Goal: Task Accomplishment & Management: Manage account settings

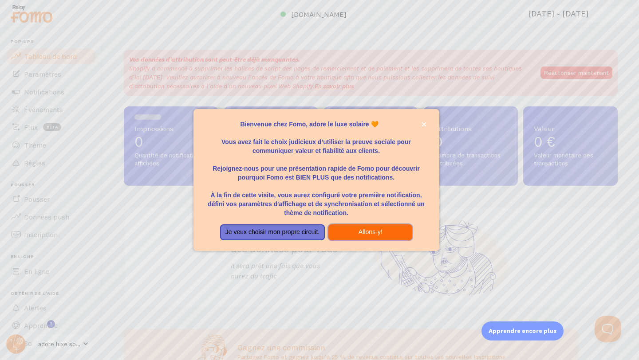
click at [357, 234] on button "Allons-y!" at bounding box center [370, 232] width 84 height 16
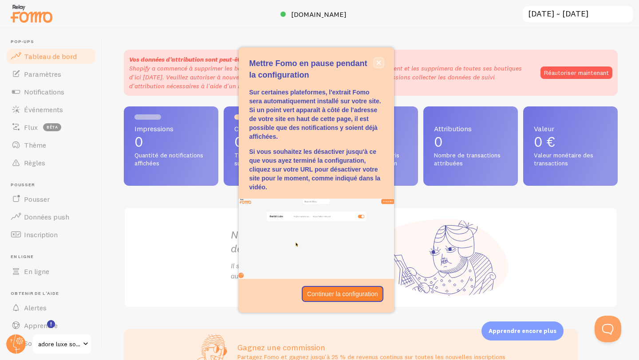
click at [378, 63] on icon "fermer," at bounding box center [378, 63] width 4 height 4
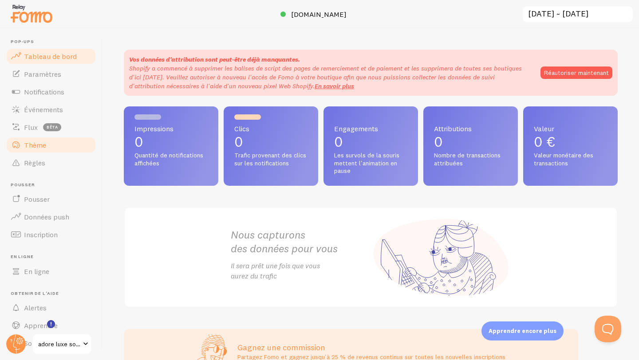
click at [58, 149] on link "Thème" at bounding box center [50, 145] width 91 height 18
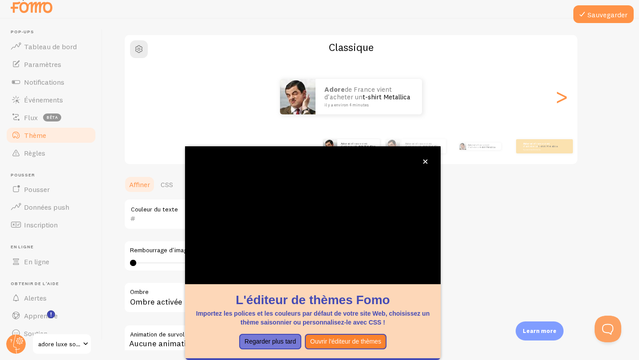
scroll to position [10, 0]
click at [426, 161] on icon "fermer," at bounding box center [425, 161] width 5 height 5
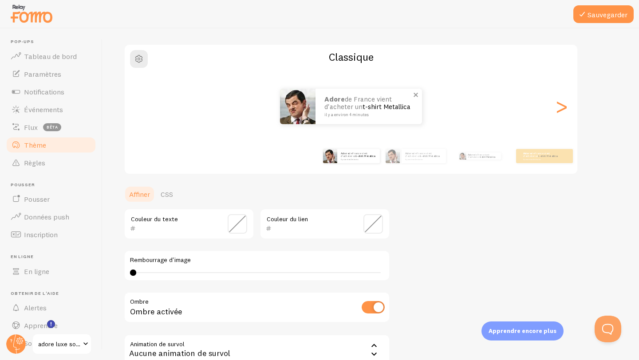
scroll to position [0, 0]
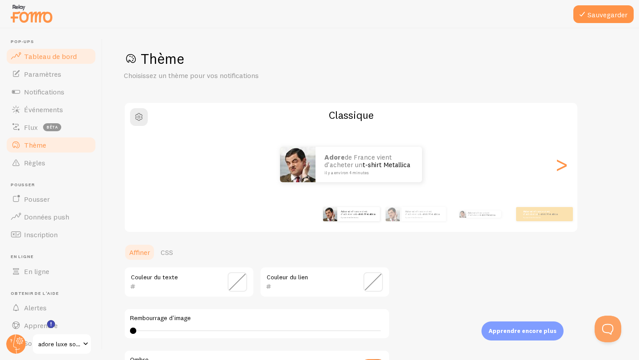
click at [52, 59] on font "Tableau de bord" at bounding box center [50, 56] width 53 height 9
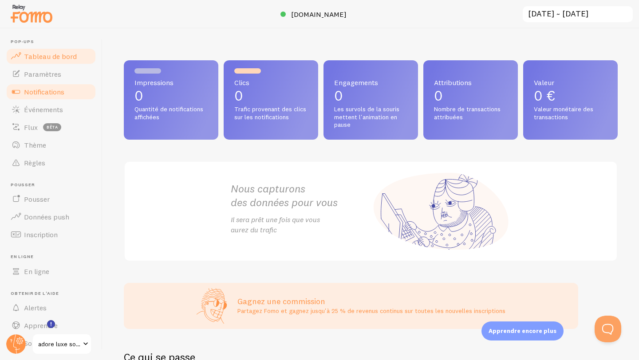
click at [60, 94] on font "Notifications" at bounding box center [44, 91] width 40 height 9
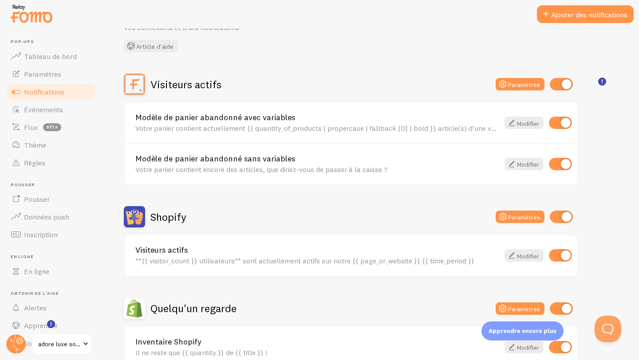
scroll to position [49, 0]
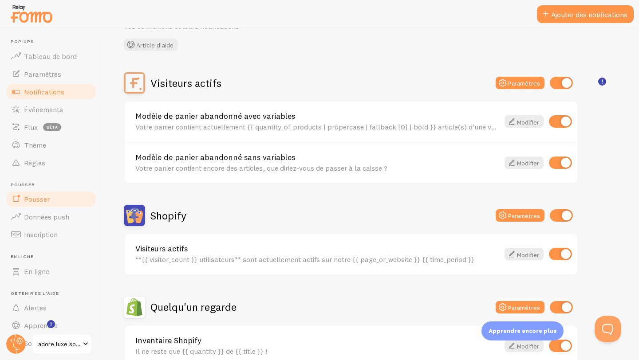
click at [59, 197] on link "Pousser" at bounding box center [50, 199] width 91 height 18
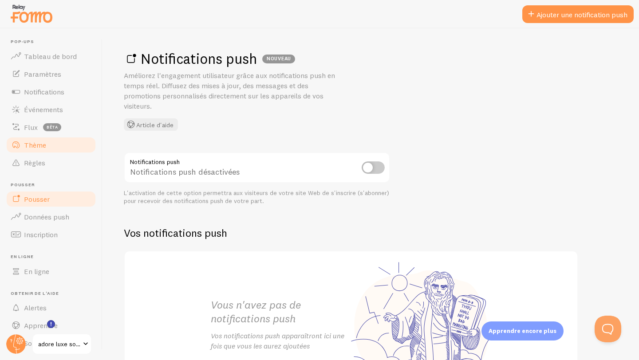
click at [62, 144] on link "Thème" at bounding box center [50, 145] width 91 height 18
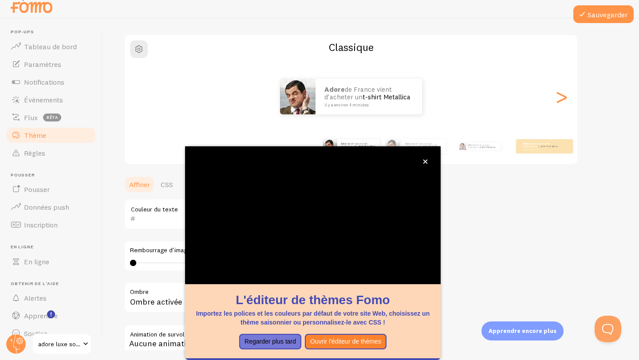
scroll to position [10, 0]
click at [427, 163] on button "fermer," at bounding box center [424, 161] width 9 height 9
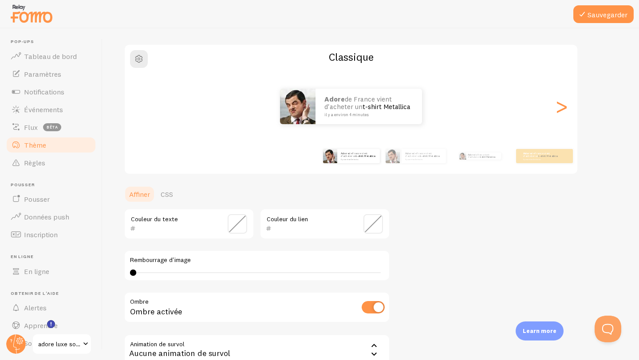
scroll to position [0, 0]
click at [561, 110] on font ">" at bounding box center [561, 106] width 15 height 30
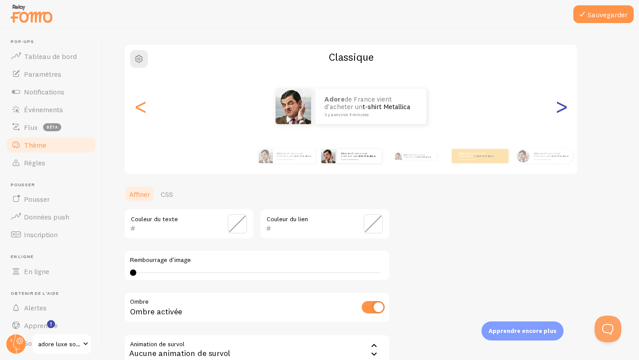
click at [561, 110] on font ">" at bounding box center [561, 106] width 15 height 30
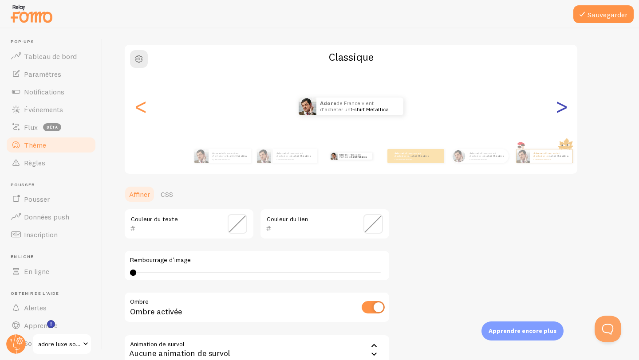
click at [561, 110] on font ">" at bounding box center [561, 106] width 15 height 30
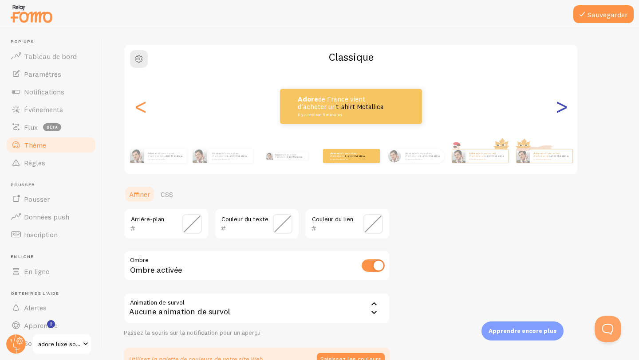
click at [561, 110] on font ">" at bounding box center [561, 106] width 15 height 30
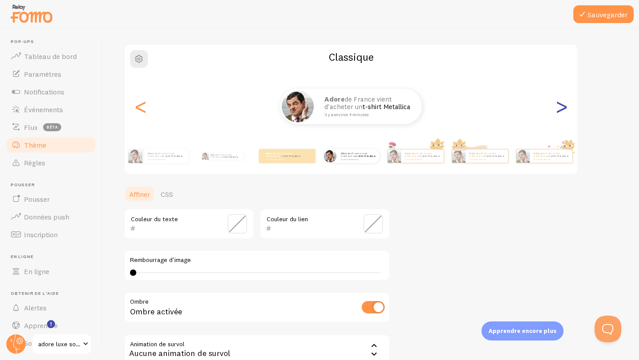
click at [561, 110] on font ">" at bounding box center [561, 106] width 15 height 30
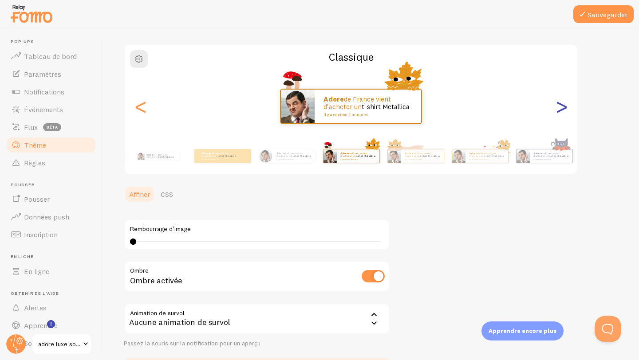
click at [564, 104] on font ">" at bounding box center [561, 106] width 15 height 30
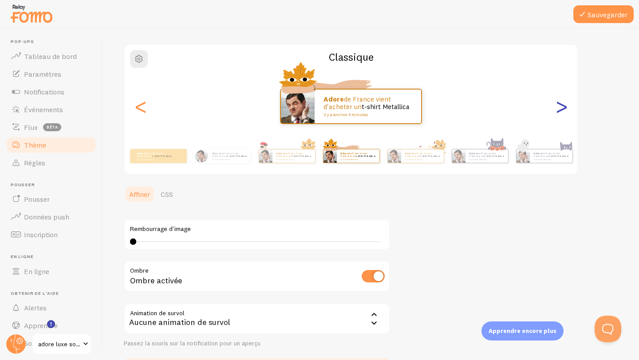
type input "0"
click at [564, 104] on font ">" at bounding box center [561, 106] width 15 height 30
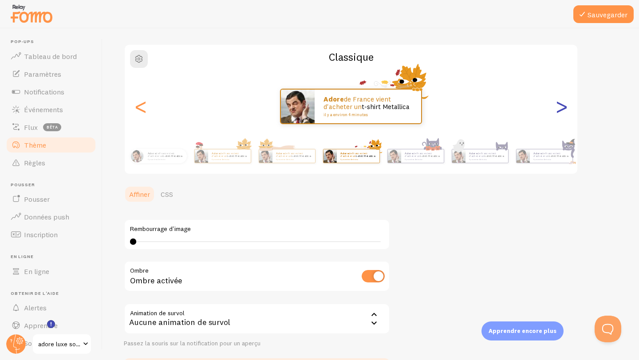
click at [564, 104] on font ">" at bounding box center [561, 106] width 15 height 30
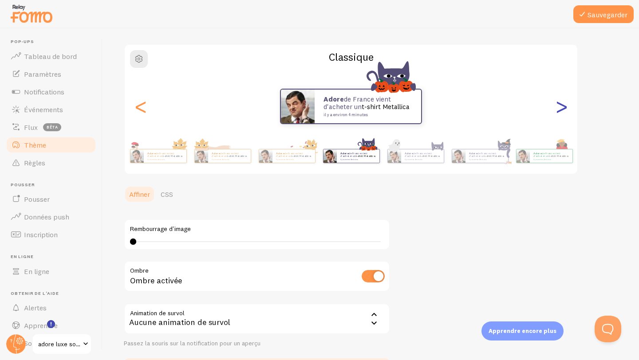
click at [564, 104] on font ">" at bounding box center [561, 106] width 15 height 30
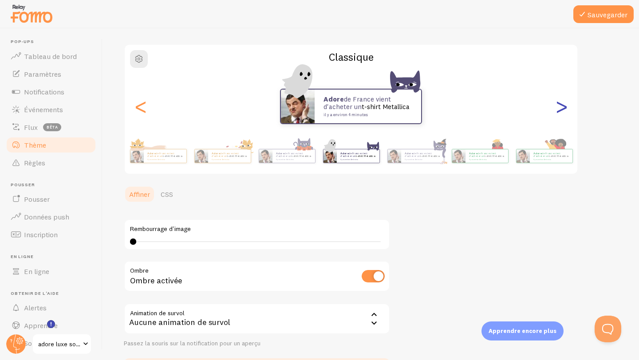
click at [564, 104] on font ">" at bounding box center [561, 106] width 15 height 30
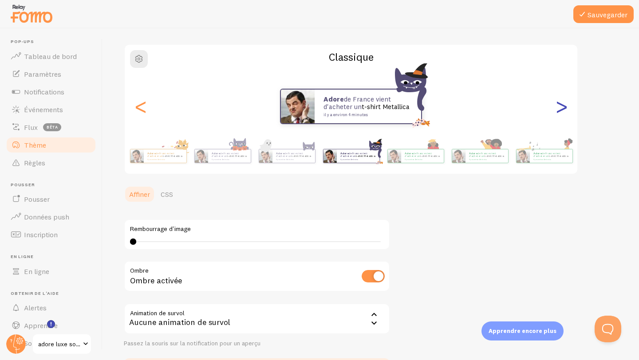
click at [564, 104] on font ">" at bounding box center [561, 106] width 15 height 30
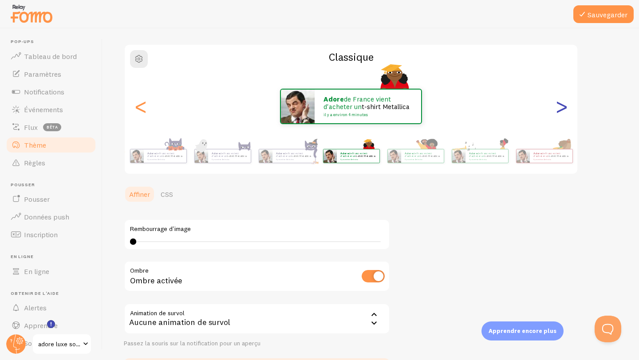
click at [564, 104] on font ">" at bounding box center [561, 106] width 15 height 30
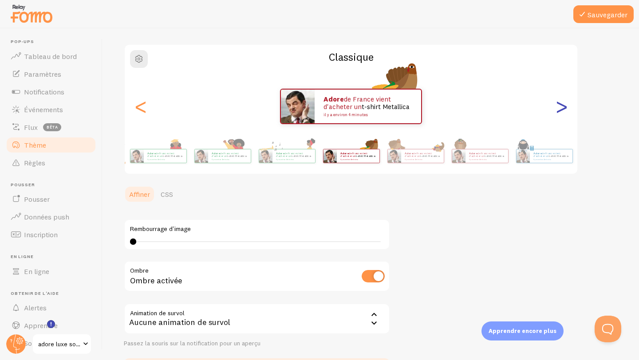
click at [564, 104] on font ">" at bounding box center [561, 106] width 15 height 30
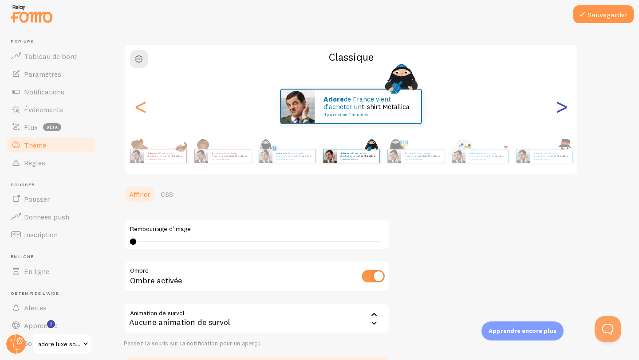
click at [564, 104] on font ">" at bounding box center [561, 106] width 15 height 30
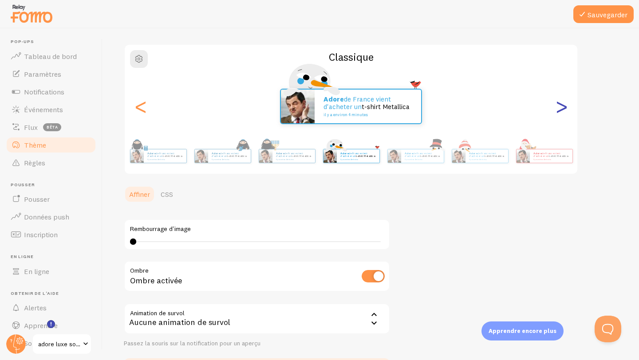
click at [564, 104] on font ">" at bounding box center [561, 106] width 15 height 30
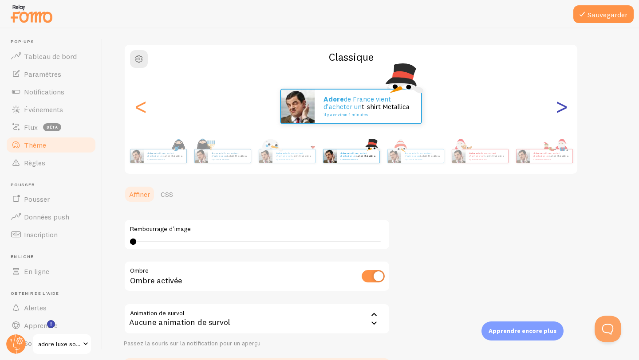
click at [564, 104] on font ">" at bounding box center [561, 106] width 15 height 30
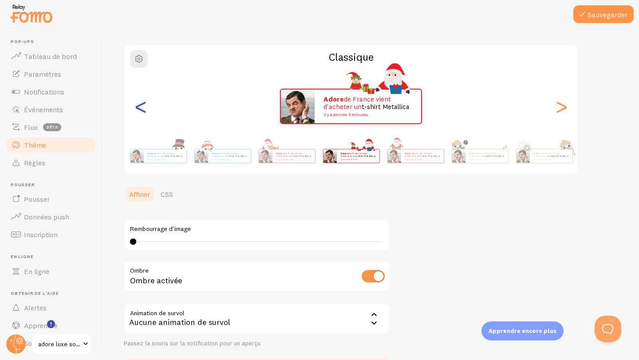
click at [142, 106] on font "<" at bounding box center [140, 106] width 15 height 30
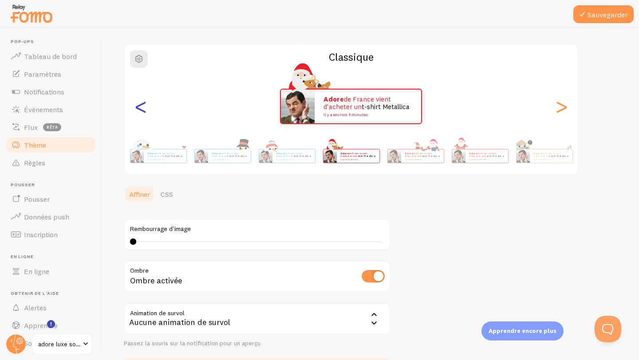
click at [142, 106] on font "<" at bounding box center [140, 106] width 15 height 30
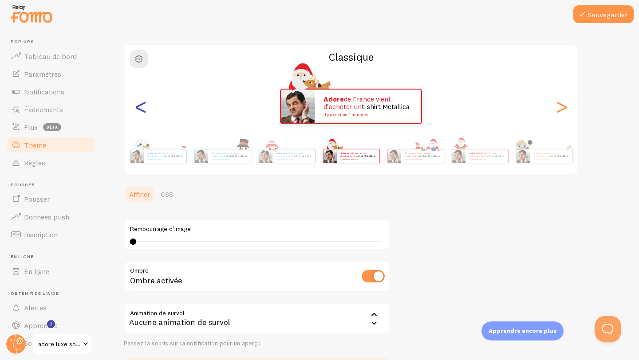
click at [142, 106] on font "<" at bounding box center [140, 106] width 15 height 30
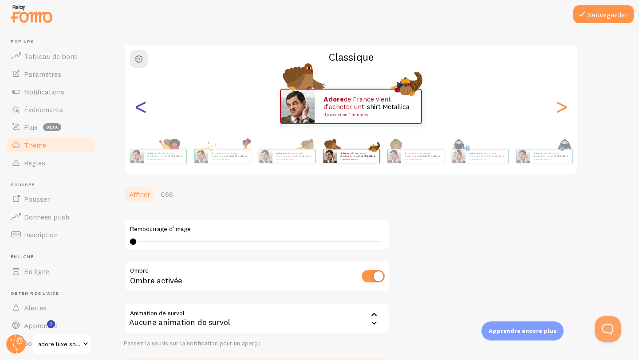
click at [142, 106] on font "<" at bounding box center [140, 106] width 15 height 30
click at [142, 105] on font "<" at bounding box center [140, 106] width 15 height 30
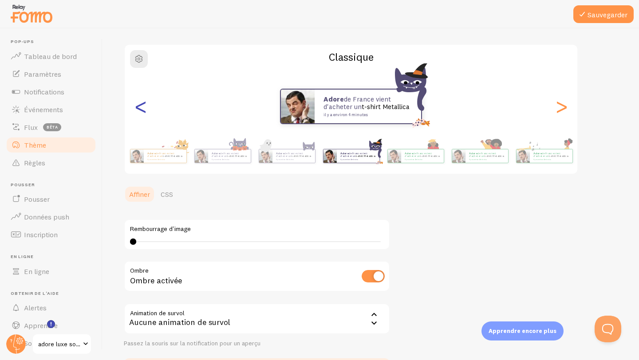
click at [142, 105] on font "<" at bounding box center [140, 106] width 15 height 30
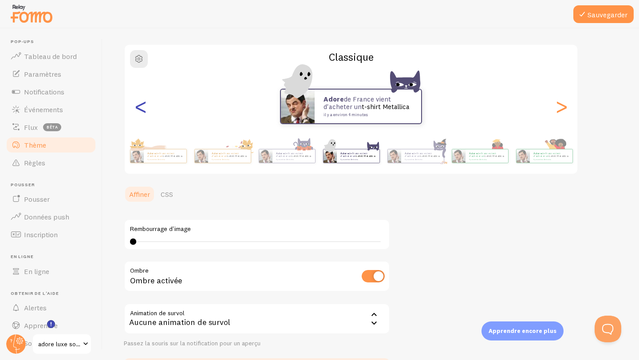
click at [142, 105] on font "<" at bounding box center [140, 106] width 15 height 30
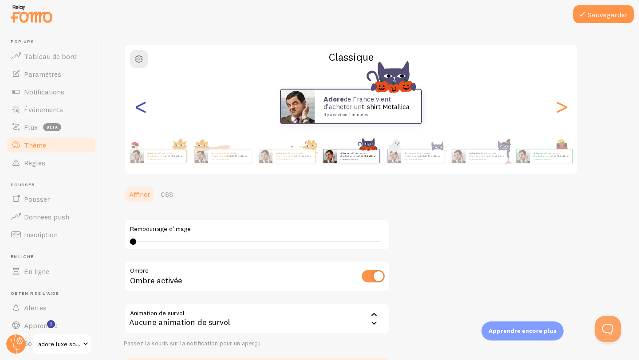
click at [142, 105] on font "<" at bounding box center [140, 106] width 15 height 30
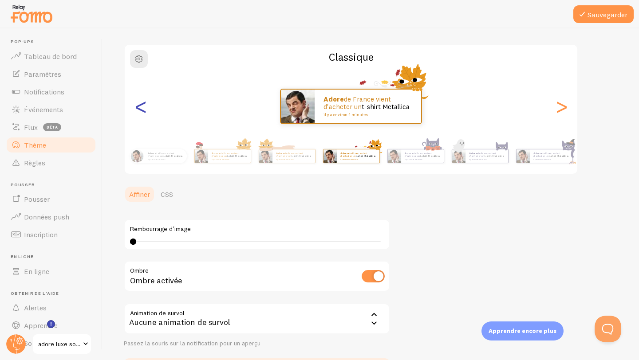
click at [142, 105] on font "<" at bounding box center [140, 106] width 15 height 30
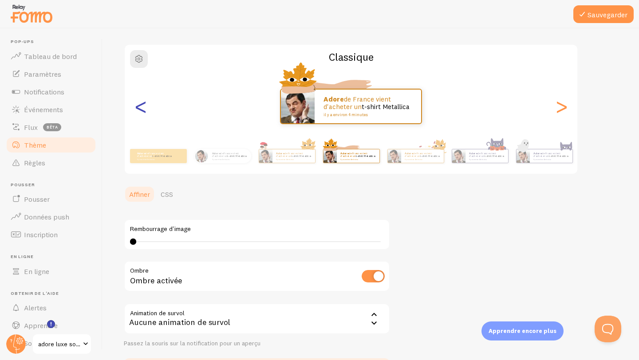
click at [142, 105] on font "<" at bounding box center [140, 106] width 15 height 30
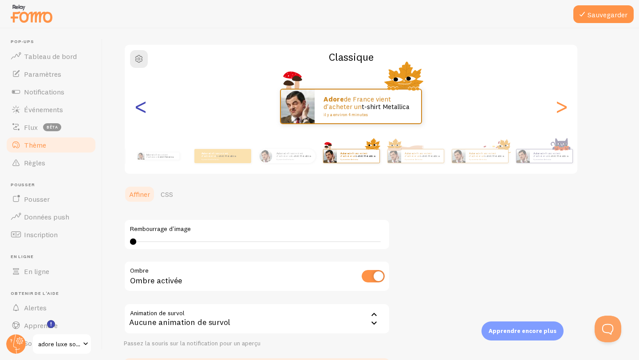
click at [145, 111] on font "<" at bounding box center [140, 106] width 15 height 30
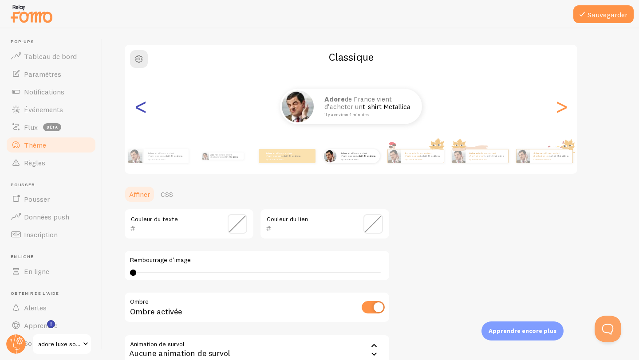
click at [145, 111] on font "<" at bounding box center [140, 106] width 15 height 30
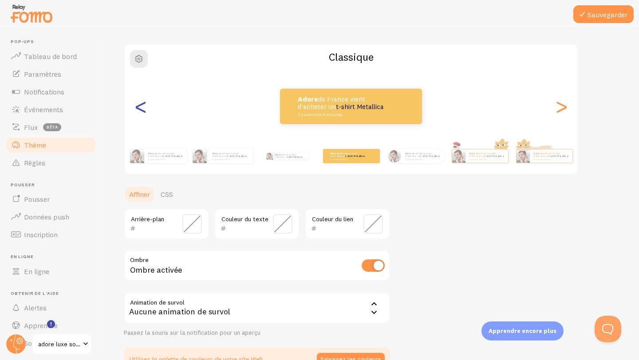
click at [146, 110] on font "<" at bounding box center [140, 106] width 15 height 30
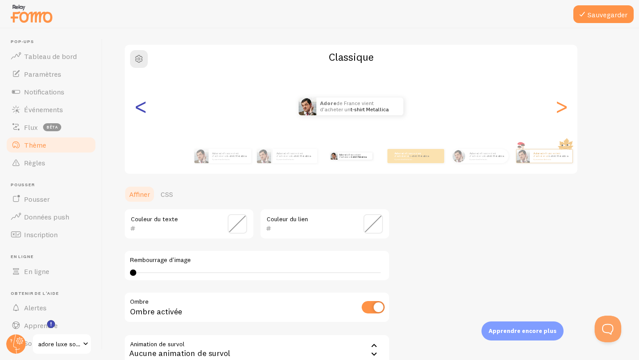
click at [145, 110] on font "<" at bounding box center [140, 106] width 15 height 30
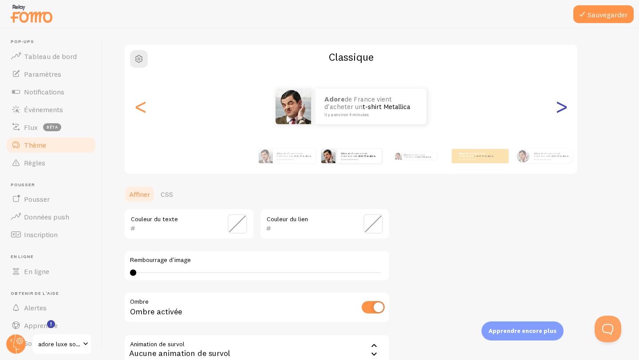
click at [565, 102] on font ">" at bounding box center [561, 106] width 15 height 30
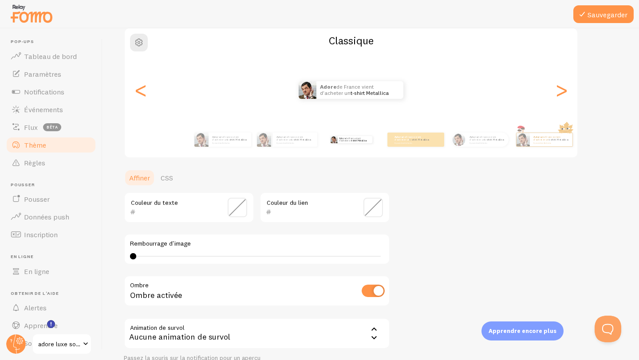
scroll to position [77, 0]
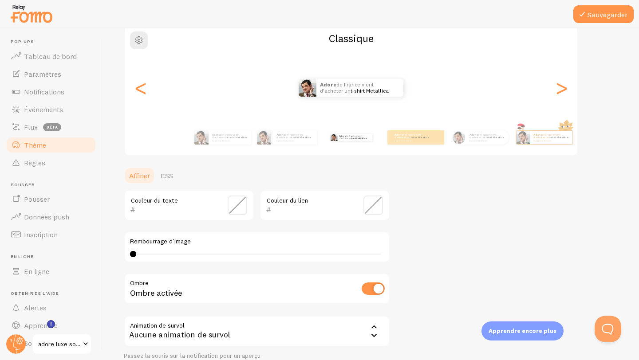
click at [239, 206] on span at bounding box center [237, 206] width 20 height 20
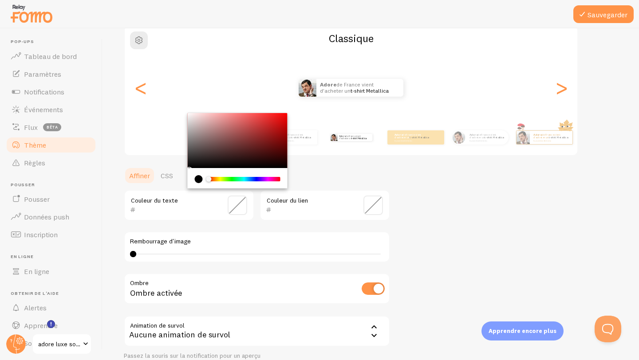
click at [198, 179] on div "current color is #000000" at bounding box center [199, 179] width 8 height 8
drag, startPoint x: 210, startPoint y: 182, endPoint x: 190, endPoint y: 181, distance: 19.6
click at [191, 181] on div "Chrome color picker" at bounding box center [238, 178] width 100 height 20
click at [156, 213] on input "000000" at bounding box center [176, 209] width 81 height 11
drag, startPoint x: 156, startPoint y: 212, endPoint x: 137, endPoint y: 213, distance: 19.1
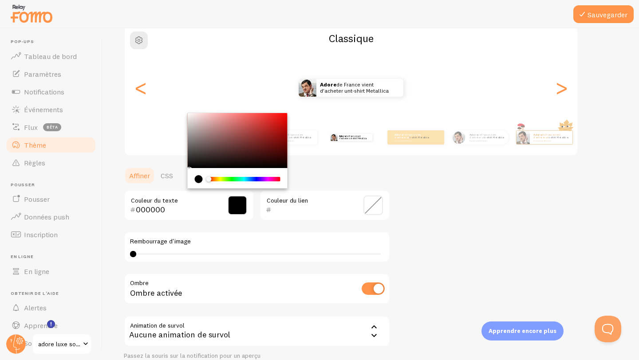
click at [137, 213] on input "000000" at bounding box center [176, 209] width 81 height 11
type input "5B4234"
click at [410, 236] on div "Thème Choisissez un thème pour vos notifications Classique adore de France vien…" at bounding box center [371, 183] width 494 height 421
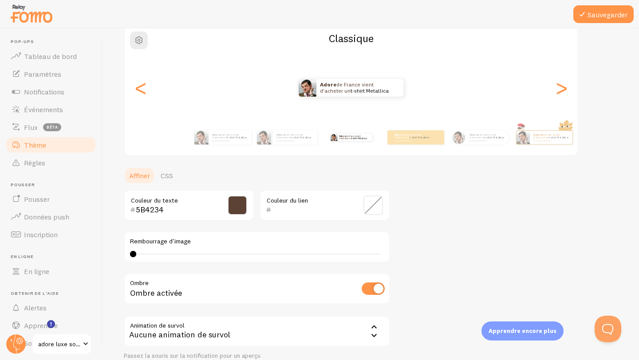
click at [374, 207] on span at bounding box center [373, 206] width 20 height 20
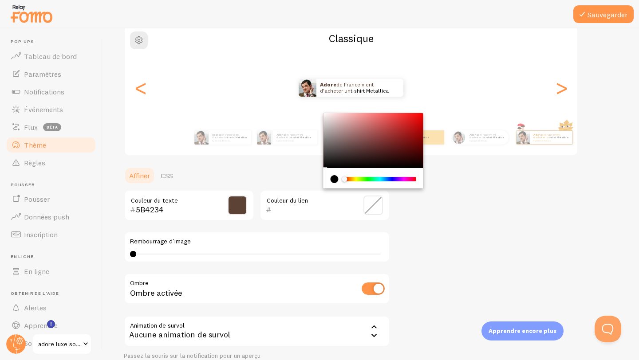
click at [294, 204] on div "Couleur du lien" at bounding box center [324, 205] width 130 height 31
click at [275, 209] on input "text" at bounding box center [311, 209] width 81 height 11
type input "5B4234"
click at [436, 236] on div "Thème Choisissez un thème pour vos notifications Classique adore de France vien…" at bounding box center [371, 183] width 494 height 421
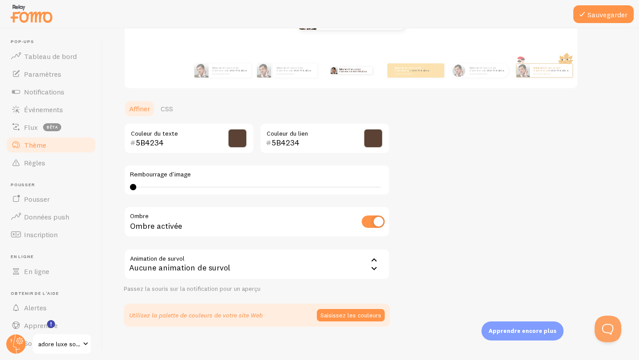
scroll to position [146, 0]
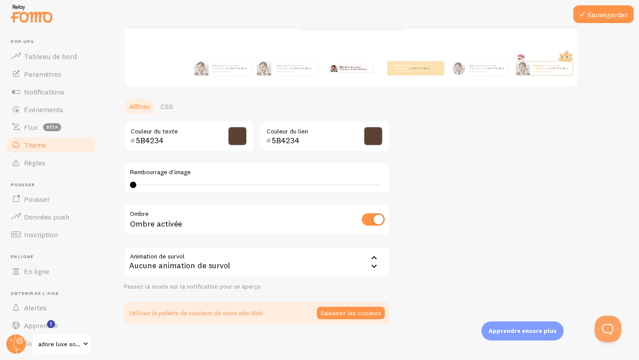
click at [373, 262] on icon at bounding box center [373, 258] width 11 height 11
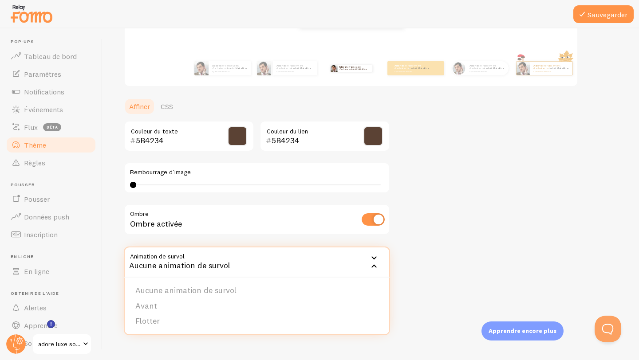
click at [442, 233] on div "Thème Choisissez un thème pour vos notifications Classique adore de France vien…" at bounding box center [371, 114] width 494 height 421
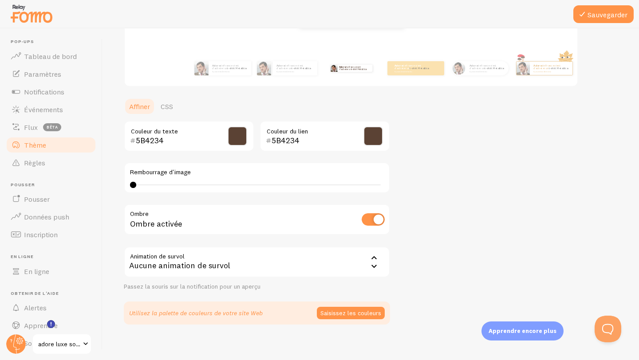
scroll to position [153, 0]
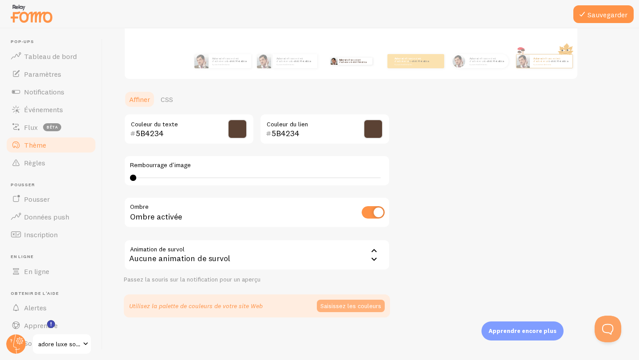
click at [360, 306] on font "Saisissez les couleurs" at bounding box center [350, 306] width 61 height 8
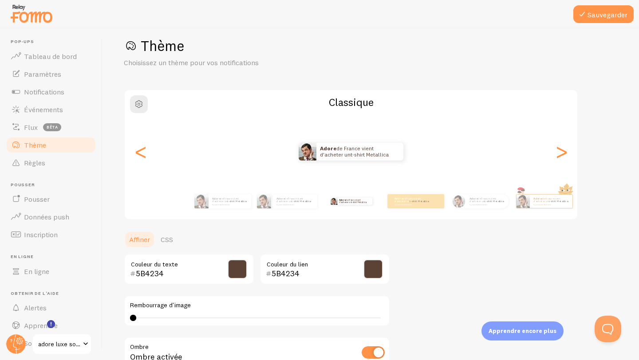
scroll to position [0, 0]
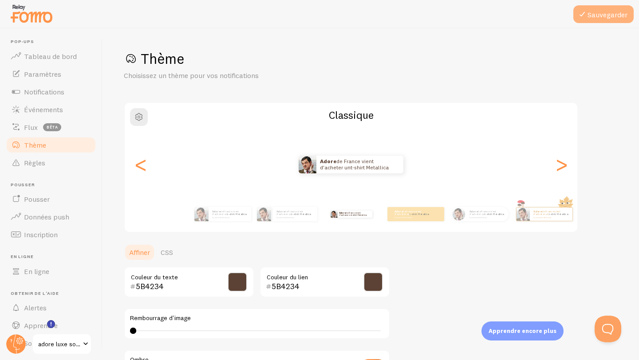
click at [592, 17] on font "Sauvegarder" at bounding box center [607, 14] width 40 height 9
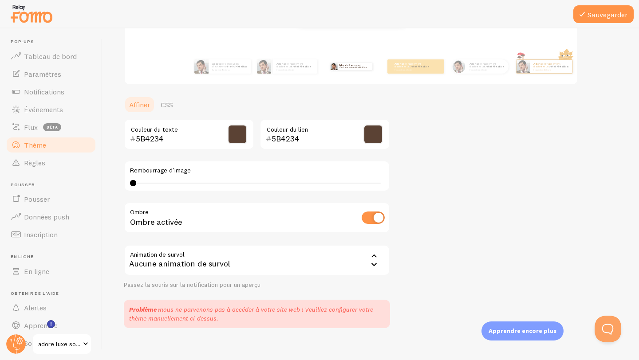
scroll to position [158, 0]
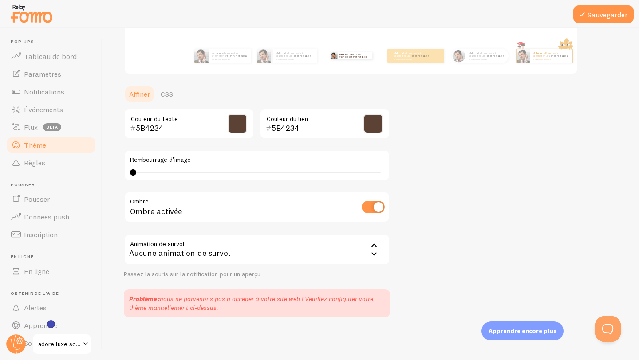
click at [65, 149] on link "Thème" at bounding box center [50, 145] width 91 height 18
click at [73, 62] on link "Tableau de bord" at bounding box center [50, 56] width 91 height 18
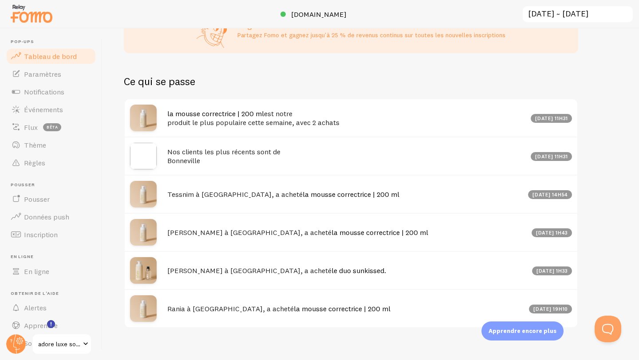
scroll to position [286, 0]
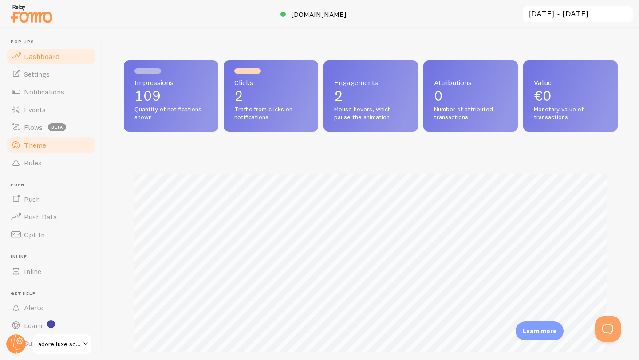
click at [46, 152] on link "Theme" at bounding box center [50, 145] width 91 height 18
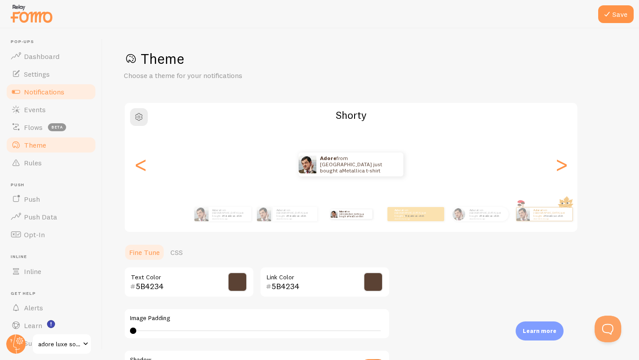
click at [71, 88] on link "Notifications" at bounding box center [50, 92] width 91 height 18
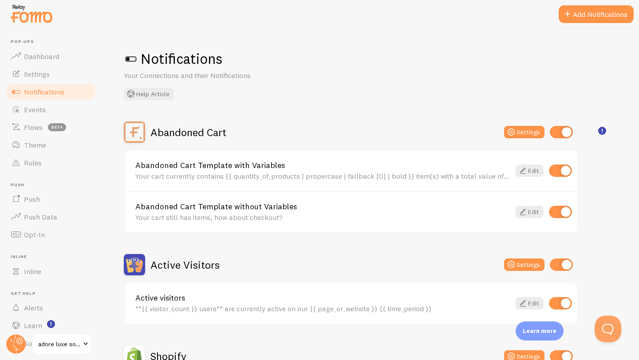
click at [558, 130] on input "checkbox" at bounding box center [560, 132] width 23 height 12
checkbox input "false"
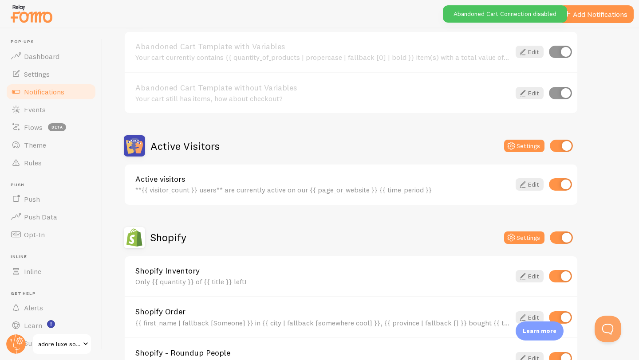
scroll to position [126, 0]
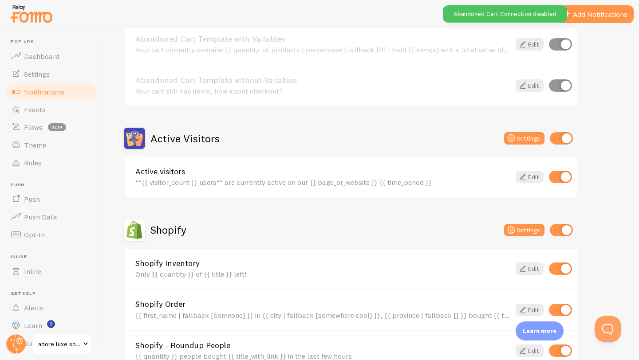
click at [556, 141] on input "checkbox" at bounding box center [560, 138] width 23 height 12
checkbox input "false"
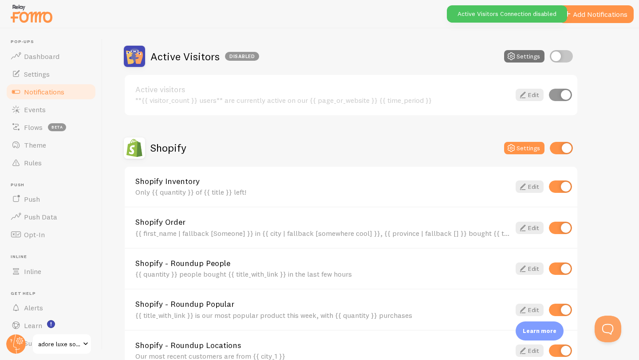
scroll to position [211, 0]
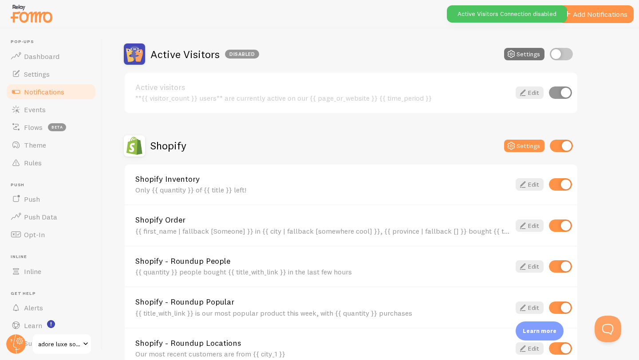
click at [557, 147] on input "checkbox" at bounding box center [560, 146] width 23 height 12
checkbox input "false"
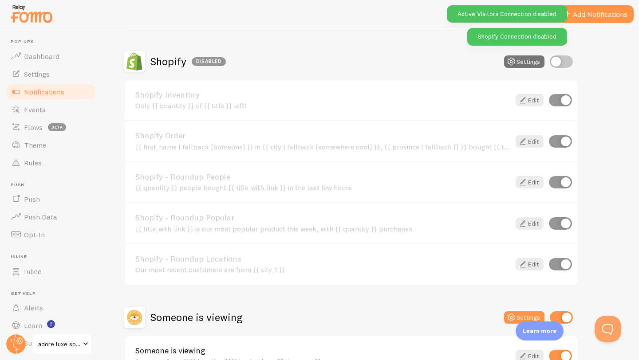
scroll to position [354, 0]
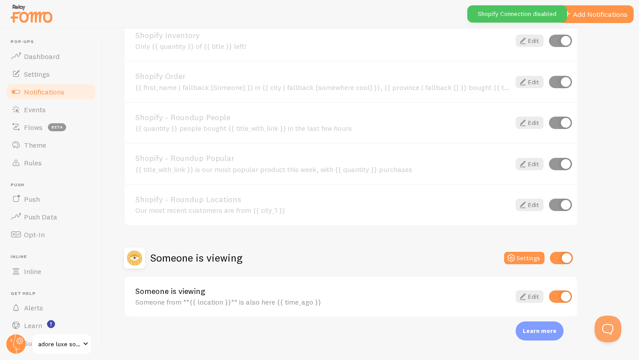
click at [562, 255] on input "checkbox" at bounding box center [560, 258] width 23 height 12
checkbox input "false"
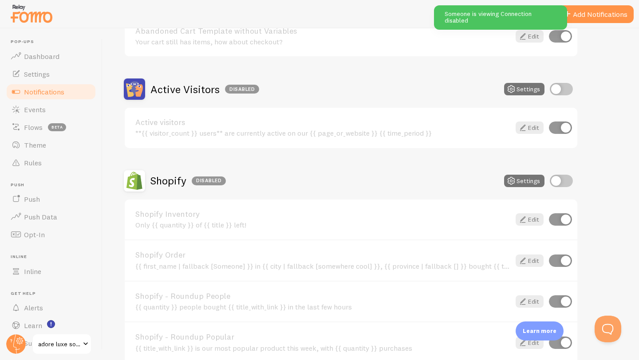
scroll to position [152, 0]
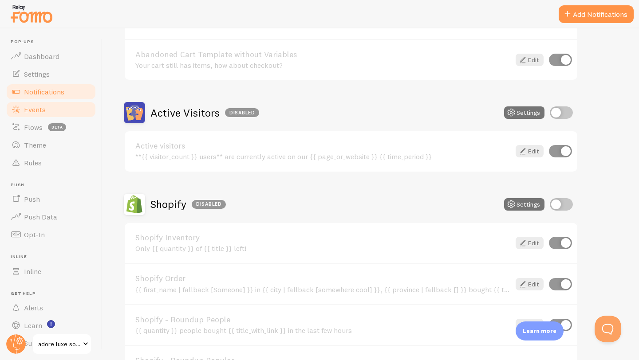
click at [61, 114] on link "Events" at bounding box center [50, 110] width 91 height 18
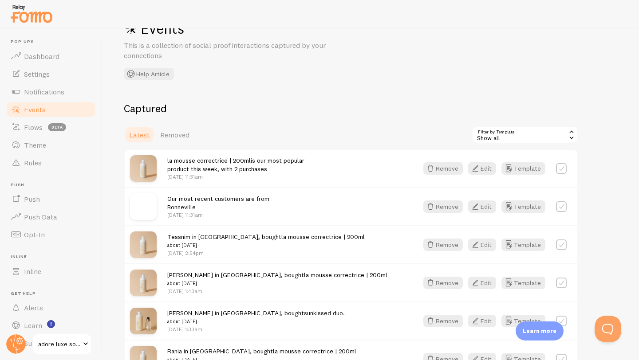
scroll to position [31, 0]
click at [568, 138] on icon at bounding box center [571, 137] width 8 height 8
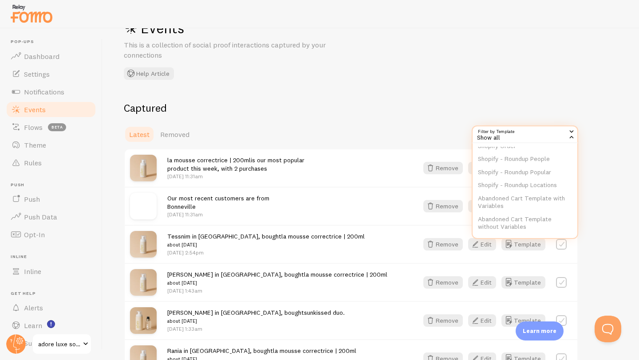
scroll to position [68, 0]
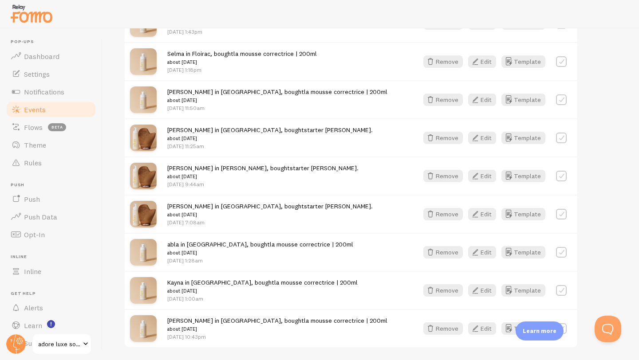
scroll to position [1046, 0]
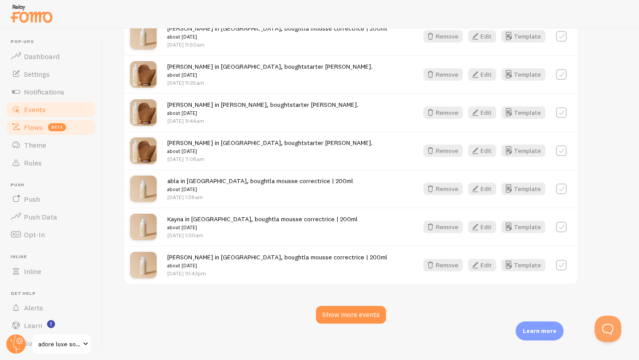
click at [93, 132] on link "Flows beta" at bounding box center [50, 127] width 91 height 18
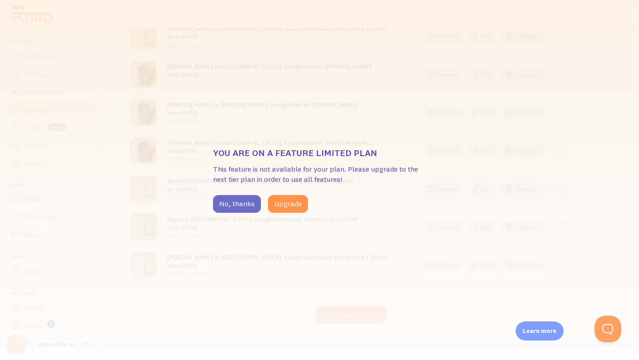
click at [247, 208] on button "No, thanks" at bounding box center [237, 204] width 48 height 18
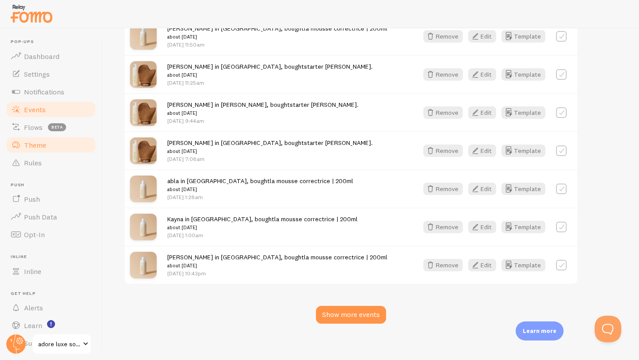
click at [82, 152] on link "Theme" at bounding box center [50, 145] width 91 height 18
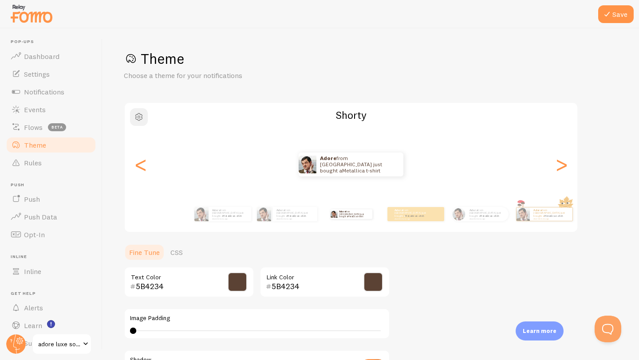
click at [138, 117] on span "button" at bounding box center [138, 117] width 11 height 11
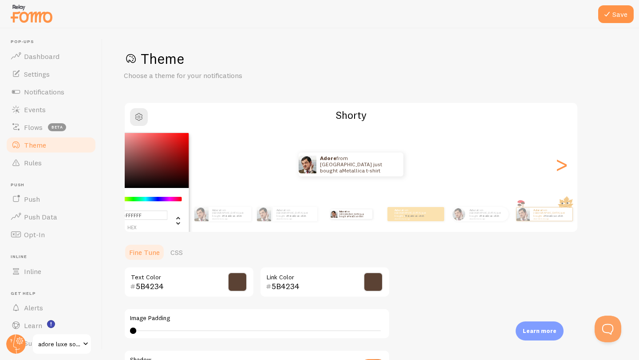
click at [302, 74] on p "Choose a theme for your notifications" at bounding box center [230, 76] width 213 height 10
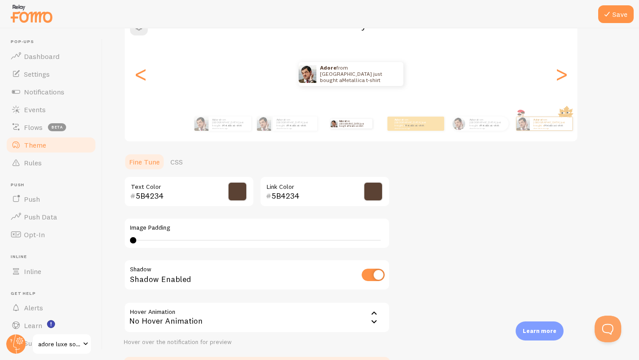
scroll to position [153, 0]
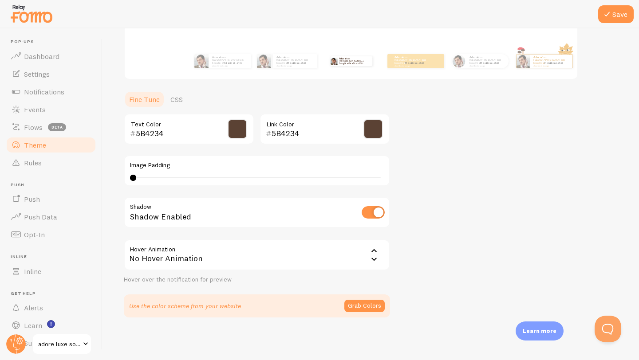
click at [366, 214] on input "checkbox" at bounding box center [372, 212] width 23 height 12
checkbox input "false"
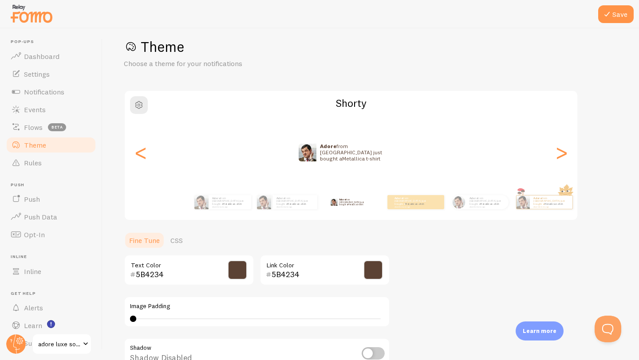
scroll to position [0, 0]
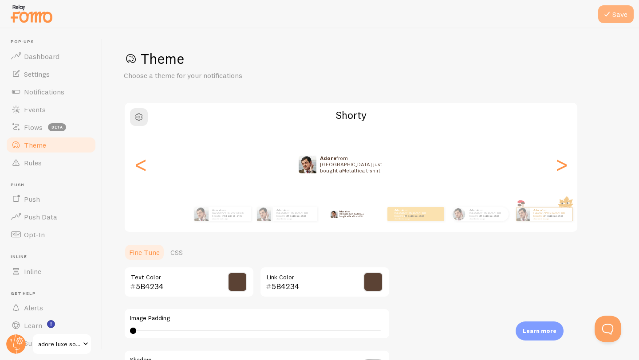
click at [611, 13] on icon at bounding box center [606, 14] width 11 height 11
click at [44, 57] on span "Dashboard" at bounding box center [41, 56] width 35 height 9
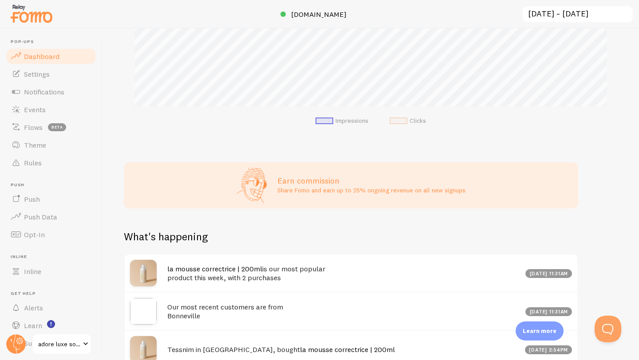
scroll to position [23, 0]
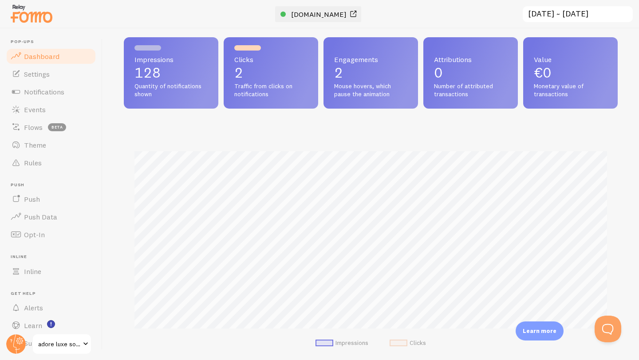
click at [333, 19] on link "[DOMAIN_NAME]" at bounding box center [319, 14] width 78 height 11
click at [52, 200] on link "Push" at bounding box center [50, 199] width 91 height 18
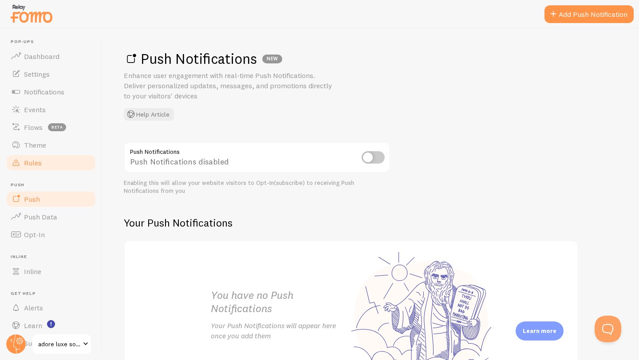
click at [56, 161] on link "Rules" at bounding box center [50, 163] width 91 height 18
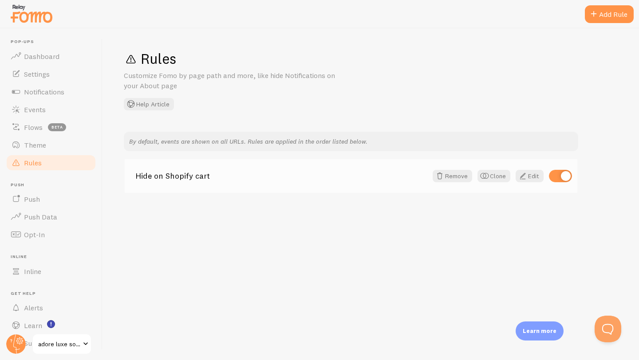
click at [560, 177] on input "checkbox" at bounding box center [560, 176] width 23 height 12
checkbox input "false"
click at [60, 149] on link "Theme" at bounding box center [50, 145] width 91 height 18
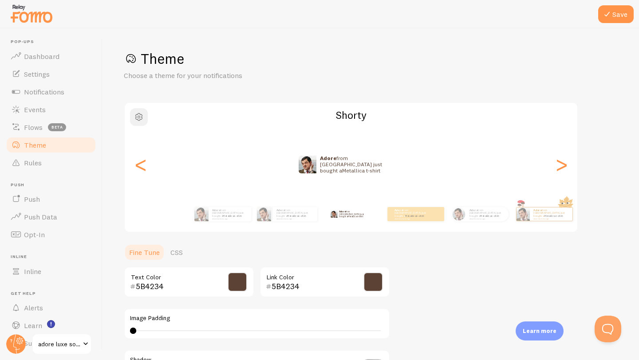
click at [141, 120] on span "button" at bounding box center [138, 117] width 11 height 11
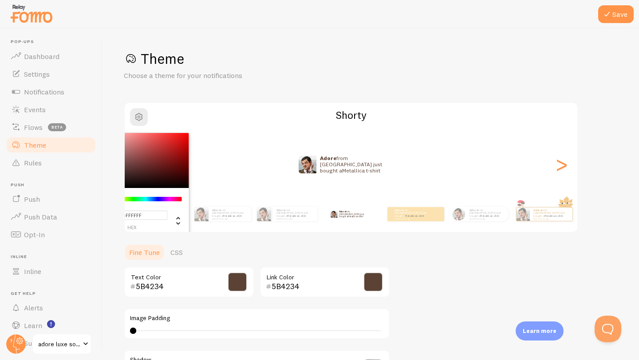
click at [274, 66] on h1 "Theme" at bounding box center [371, 59] width 494 height 18
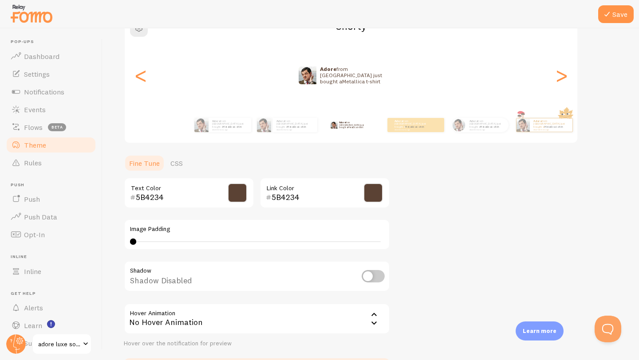
scroll to position [153, 0]
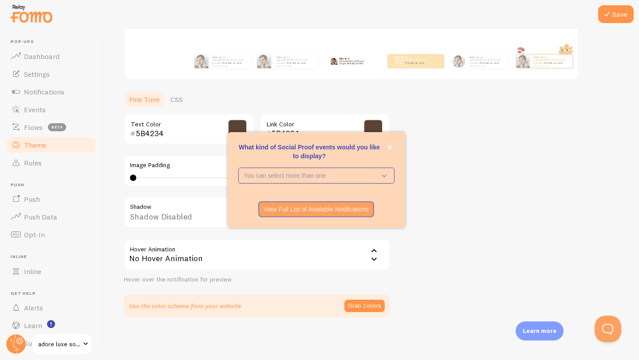
click at [394, 147] on div "What kind of Social Proof events would you like to display? You can select more…" at bounding box center [315, 180] width 177 height 96
click at [388, 147] on icon "close," at bounding box center [389, 147] width 5 height 5
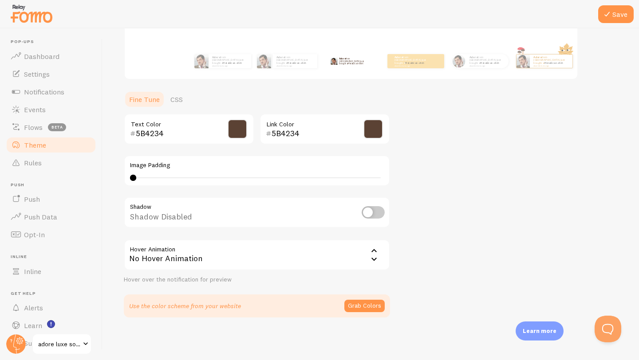
click at [41, 18] on img at bounding box center [31, 13] width 44 height 23
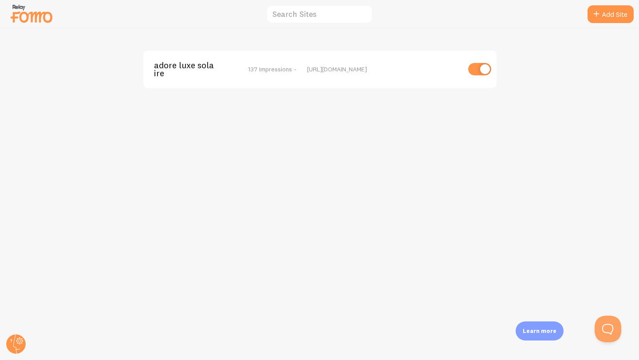
click at [479, 68] on input "checkbox" at bounding box center [479, 69] width 23 height 12
checkbox input "false"
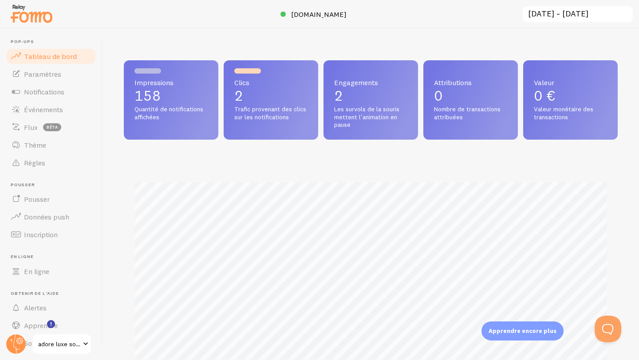
click at [337, 43] on div "Impressions 158 Quantité de notifications affichées Clics 2 Trafic provenant de…" at bounding box center [370, 194] width 536 height 332
click at [66, 148] on link "Thème" at bounding box center [50, 145] width 91 height 18
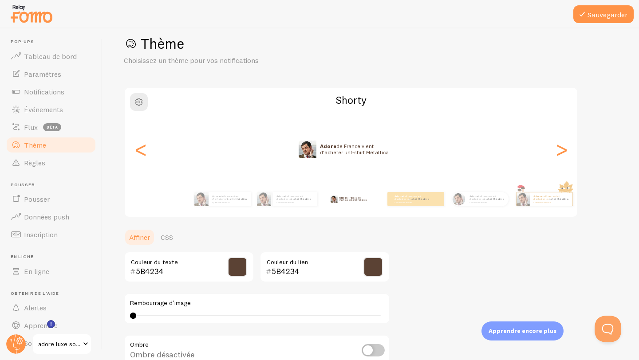
scroll to position [5, 0]
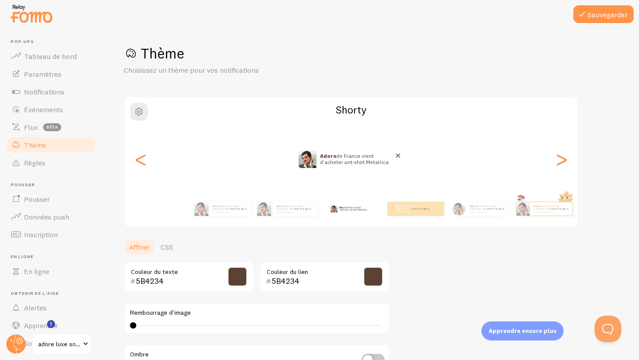
click at [347, 166] on p "adore de France vient d'acheter un t-shirt Metallica il y a environ 4 minutes" at bounding box center [357, 159] width 74 height 18
click at [389, 162] on p "adore de France vient d'acheter un t-shirt Metallica il y a environ 4 minutes" at bounding box center [357, 159] width 74 height 18
click at [67, 103] on link "Événements" at bounding box center [50, 110] width 91 height 18
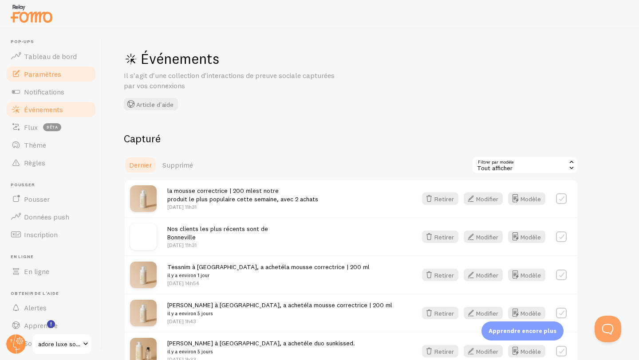
click at [66, 79] on link "Paramètres" at bounding box center [50, 74] width 91 height 18
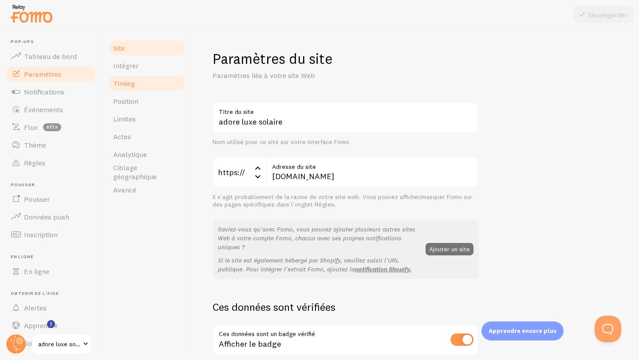
click at [141, 80] on link "Timing" at bounding box center [147, 83] width 78 height 18
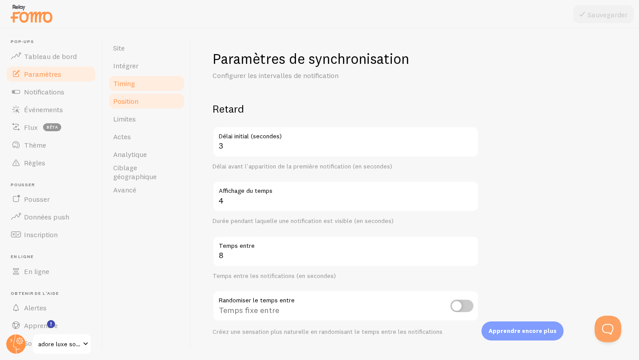
click at [137, 105] on font "Position" at bounding box center [125, 101] width 25 height 9
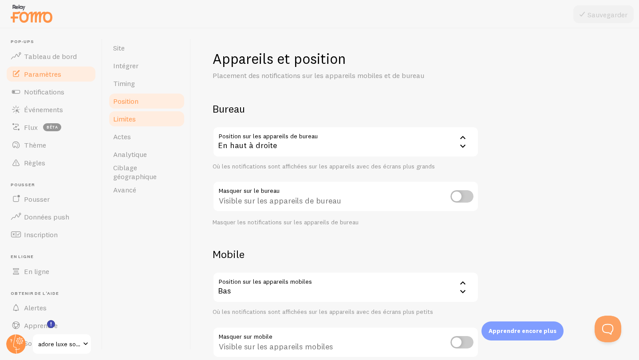
click at [137, 113] on link "Limites" at bounding box center [147, 119] width 78 height 18
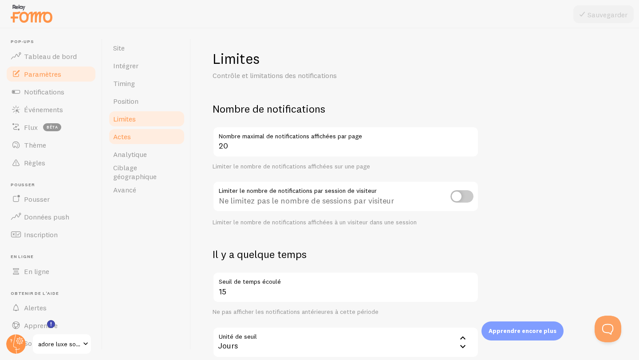
click at [141, 133] on link "Actes" at bounding box center [147, 137] width 78 height 18
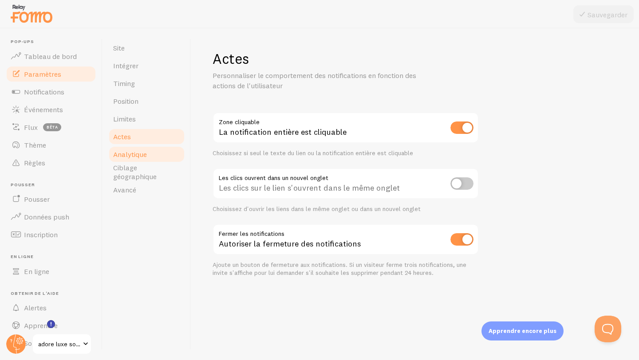
click at [134, 161] on link "Analytique" at bounding box center [147, 154] width 78 height 18
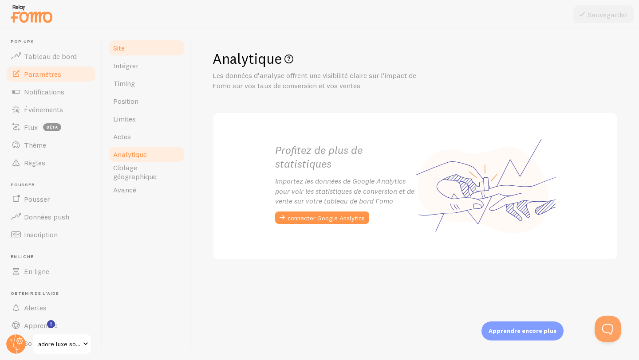
click at [153, 51] on link "Site" at bounding box center [147, 48] width 78 height 18
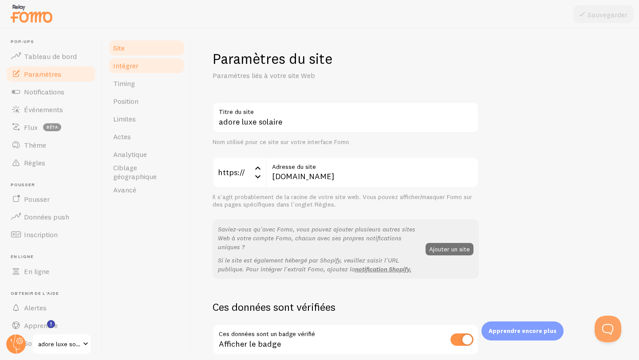
click at [152, 61] on link "Intégrer" at bounding box center [147, 66] width 78 height 18
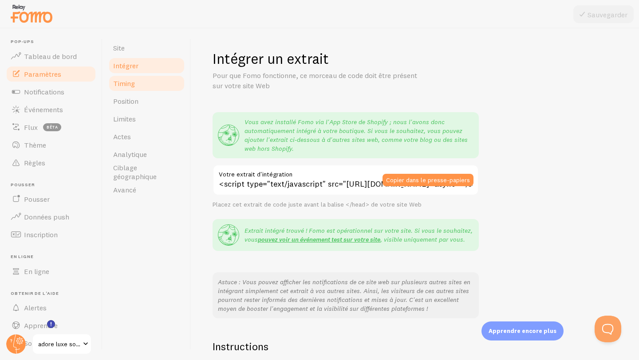
click at [147, 81] on link "Timing" at bounding box center [147, 83] width 78 height 18
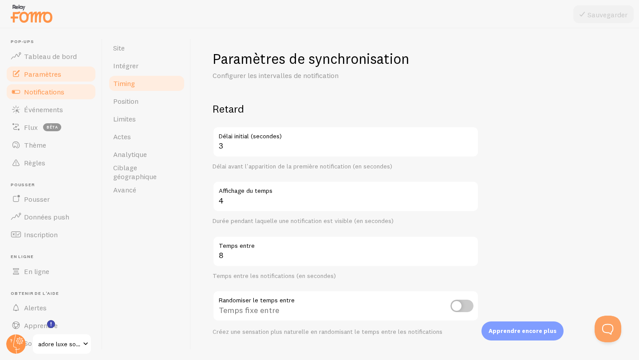
click at [74, 92] on link "Notifications" at bounding box center [50, 92] width 91 height 18
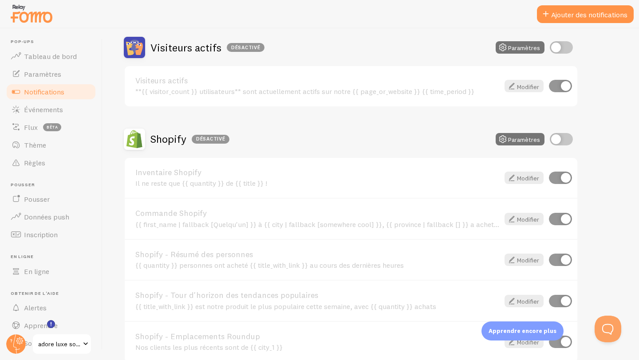
scroll to position [230, 0]
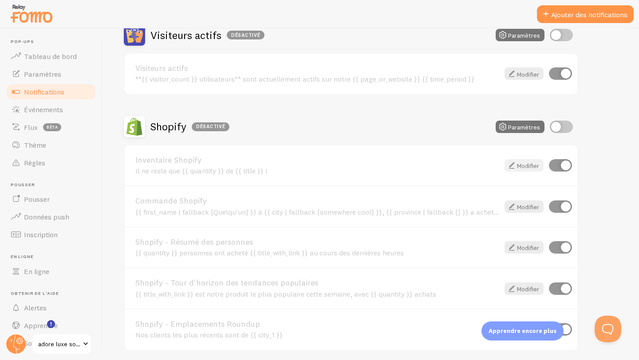
click at [533, 169] on font "Modifier" at bounding box center [528, 166] width 22 height 8
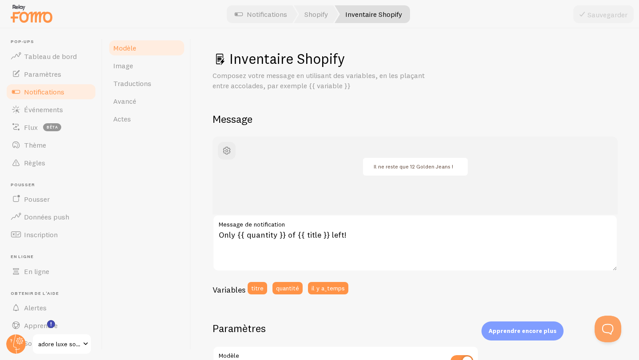
click at [82, 93] on link "Notifications" at bounding box center [50, 92] width 91 height 18
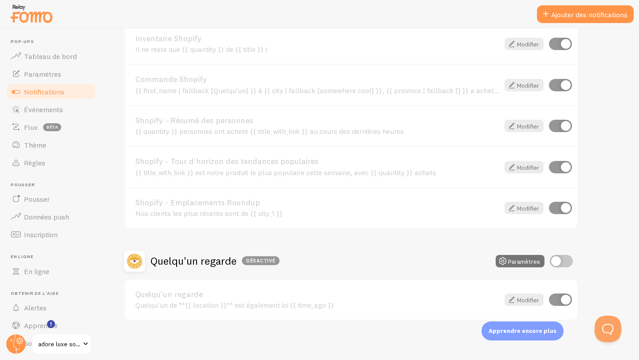
scroll to position [354, 0]
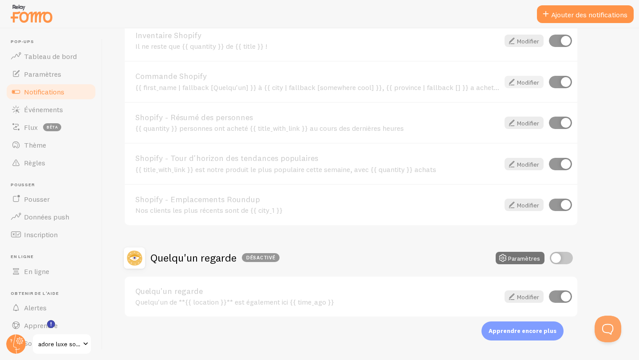
click at [531, 81] on font "Modifier" at bounding box center [528, 82] width 22 height 8
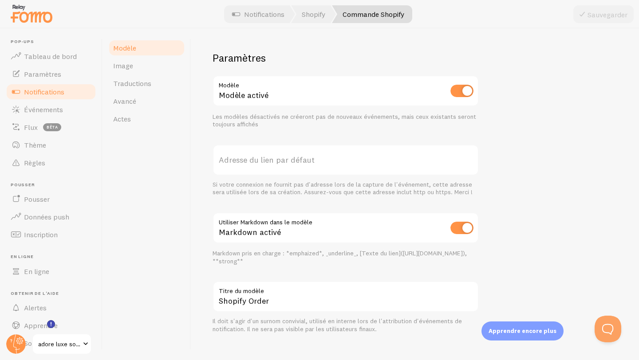
scroll to position [310, 0]
click at [460, 226] on input "checkbox" at bounding box center [461, 227] width 23 height 12
checkbox input "false"
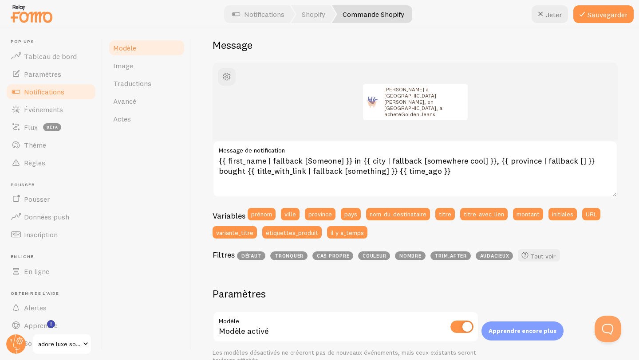
scroll to position [73, 0]
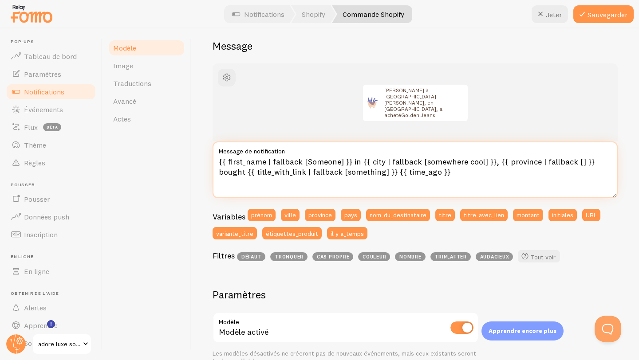
drag, startPoint x: 488, startPoint y: 160, endPoint x: 227, endPoint y: 154, distance: 261.2
click at [227, 154] on div "{{ first_name | fallback [Someone] }} in {{ city | fallback [somewhere cool] }}…" at bounding box center [414, 169] width 405 height 57
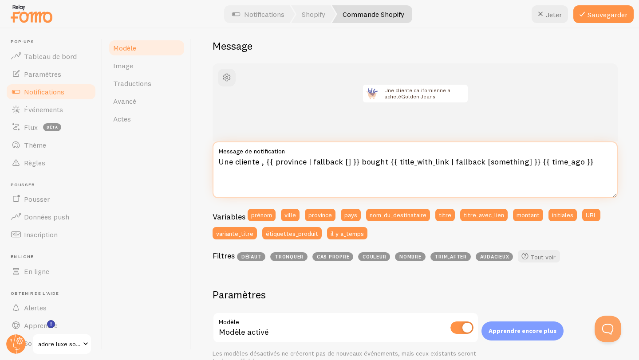
drag, startPoint x: 384, startPoint y: 162, endPoint x: 261, endPoint y: 163, distance: 122.8
click at [261, 163] on textarea "Une cliente , {{ province | fallback [] }} bought {{ title_with_link | fallback…" at bounding box center [414, 169] width 405 height 57
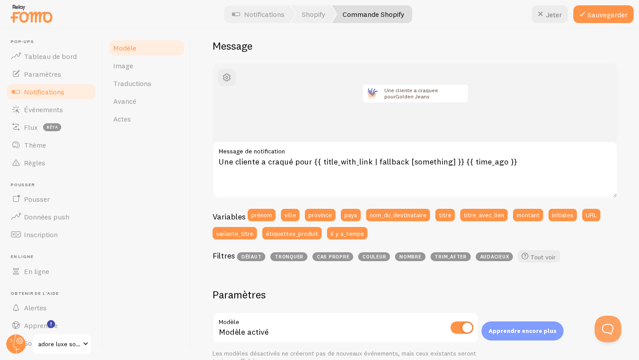
click at [393, 240] on div "Variables prénom ville province pays nom_du_destinataire titre titre_avec_lien …" at bounding box center [414, 227] width 405 height 36
click at [297, 233] on font "étiquettes_produit" at bounding box center [292, 233] width 52 height 8
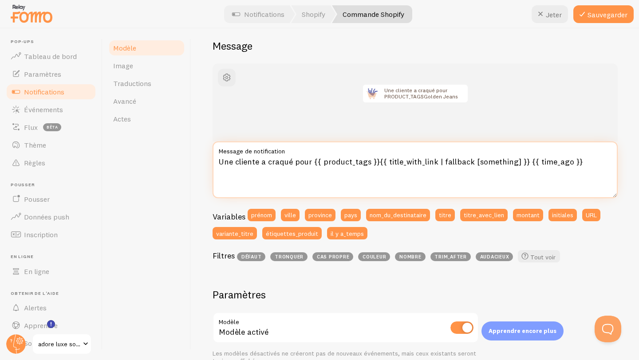
drag, startPoint x: 377, startPoint y: 163, endPoint x: 311, endPoint y: 163, distance: 65.6
click at [311, 163] on textarea "Une cliente a craqué pour {{ product_tags }}{{ title_with_link | fallback [some…" at bounding box center [414, 169] width 405 height 57
drag, startPoint x: 311, startPoint y: 160, endPoint x: 499, endPoint y: 162, distance: 187.6
click at [499, 162] on textarea "Une cliente a craqué pour { title_with_link | fallback [something] }} {{ time_a…" at bounding box center [414, 169] width 405 height 57
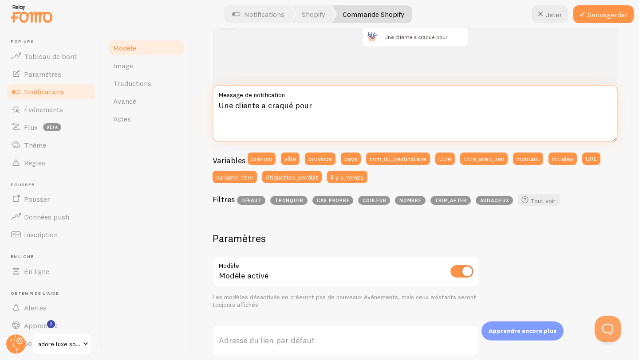
scroll to position [128, 0]
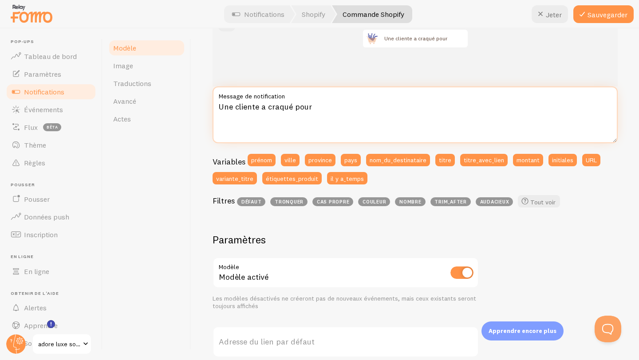
type textarea "Une cliente a craqué pour"
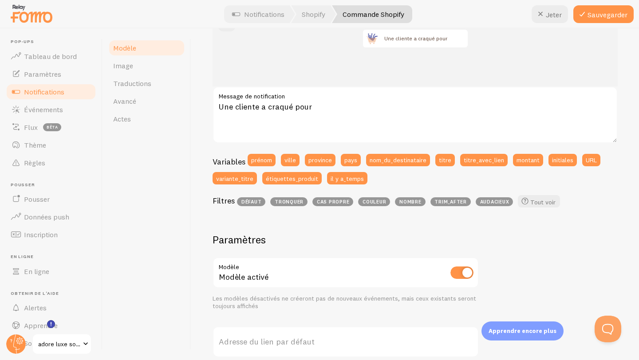
click at [459, 270] on input "checkbox" at bounding box center [461, 272] width 23 height 12
click at [466, 272] on input "checkbox" at bounding box center [461, 272] width 23 height 12
checkbox input "true"
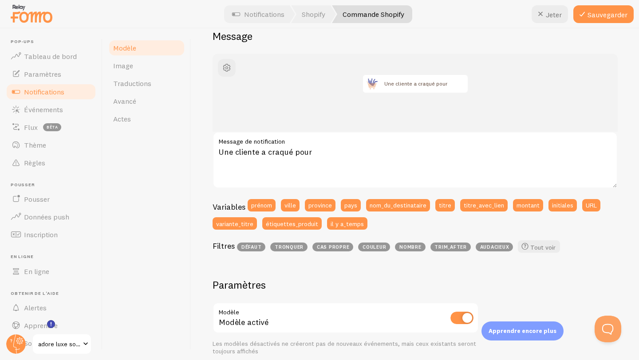
scroll to position [78, 0]
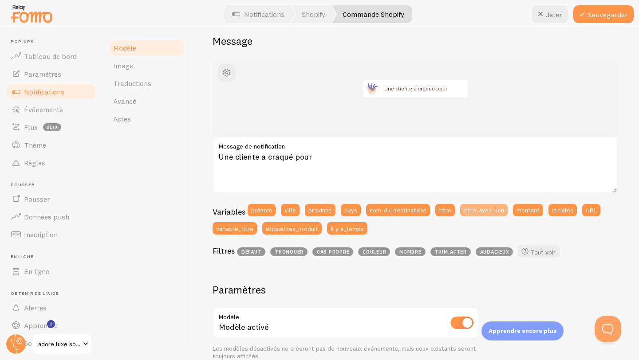
click at [479, 214] on button "titre_avec_lien" at bounding box center [483, 210] width 47 height 12
click at [351, 227] on font "il y a_temps" at bounding box center [346, 228] width 33 height 8
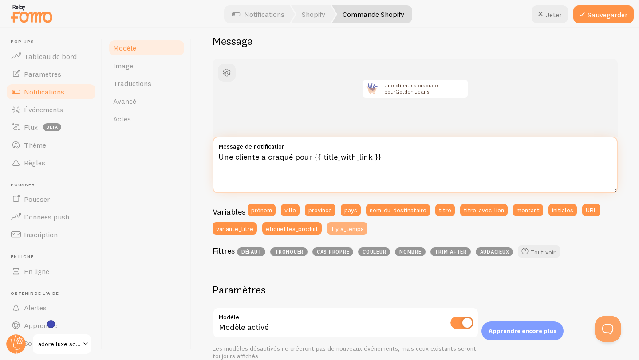
type textarea "Une cliente a craqué pour {{ title_with_link }}{{ time_ago }}"
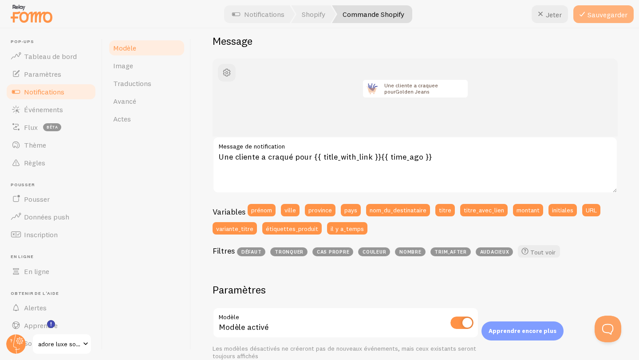
click at [595, 13] on font "Sauvegarder" at bounding box center [607, 14] width 40 height 9
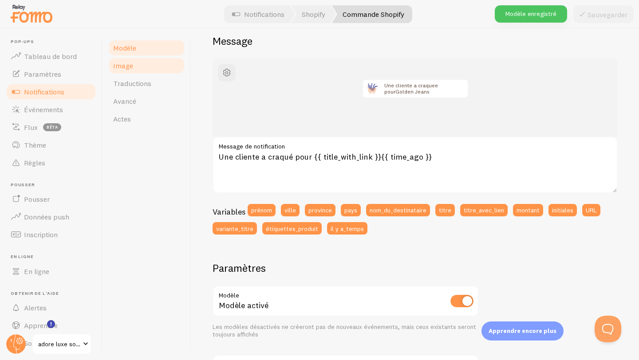
click at [144, 69] on link "Image" at bounding box center [147, 66] width 78 height 18
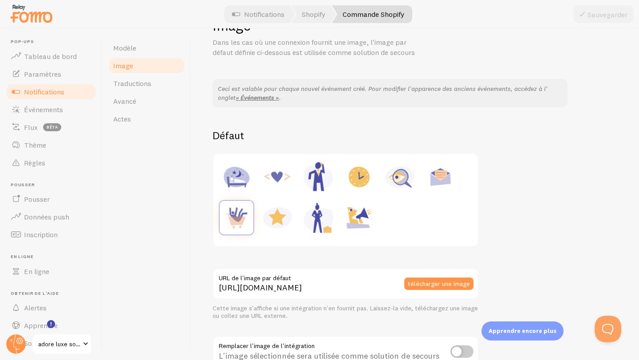
scroll to position [43, 0]
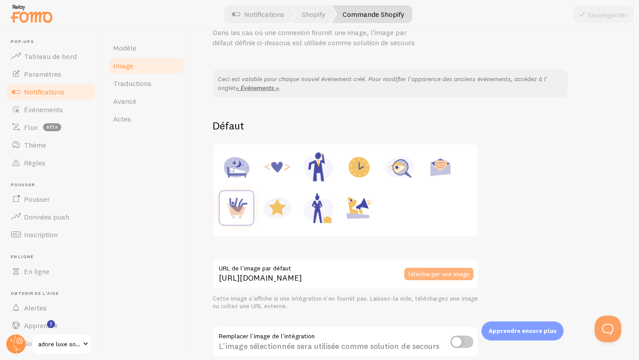
click at [439, 278] on button "télécharger une image" at bounding box center [438, 274] width 69 height 12
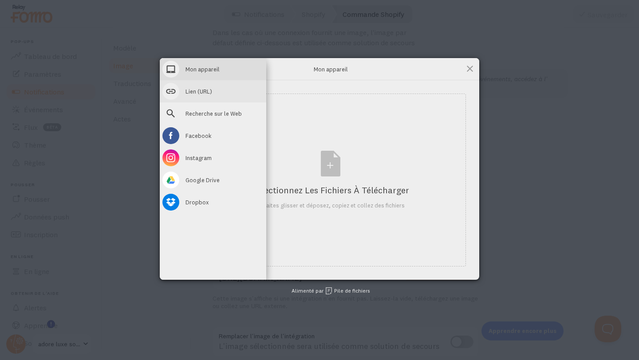
click at [230, 91] on div "Lien (URL)" at bounding box center [213, 91] width 106 height 22
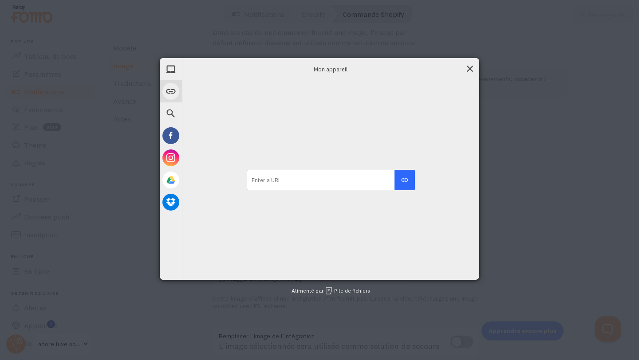
click at [473, 70] on span at bounding box center [470, 69] width 10 height 10
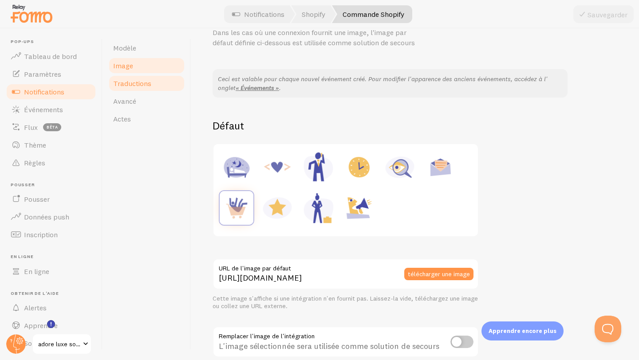
click at [165, 82] on link "Traductions" at bounding box center [147, 83] width 78 height 18
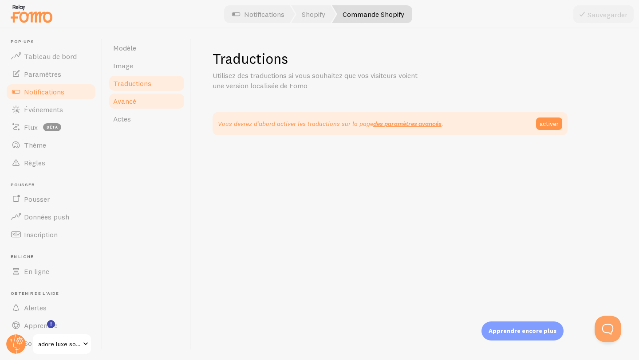
click at [157, 95] on link "Avancé" at bounding box center [147, 101] width 78 height 18
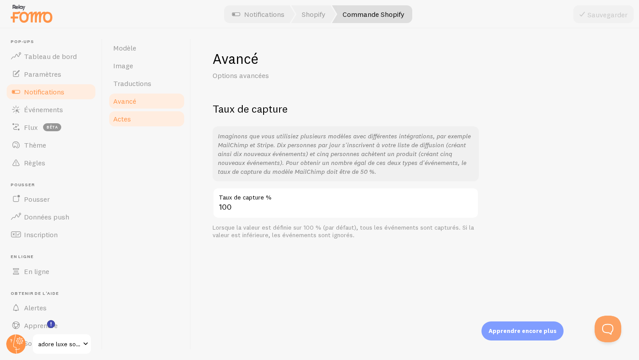
click at [150, 118] on link "Actes" at bounding box center [147, 119] width 78 height 18
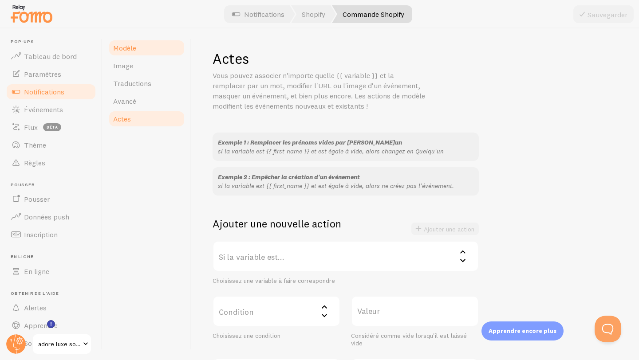
click at [176, 55] on link "Modèle" at bounding box center [147, 48] width 78 height 18
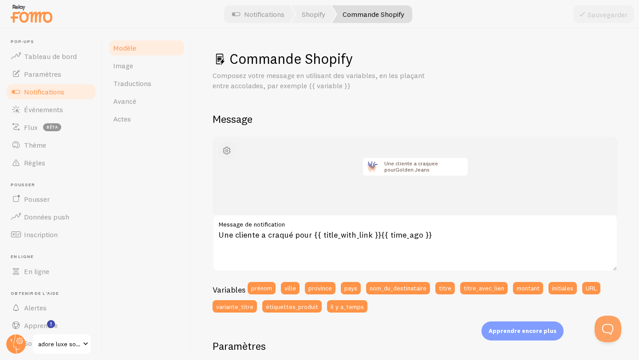
click at [220, 146] on button "button" at bounding box center [227, 151] width 18 height 18
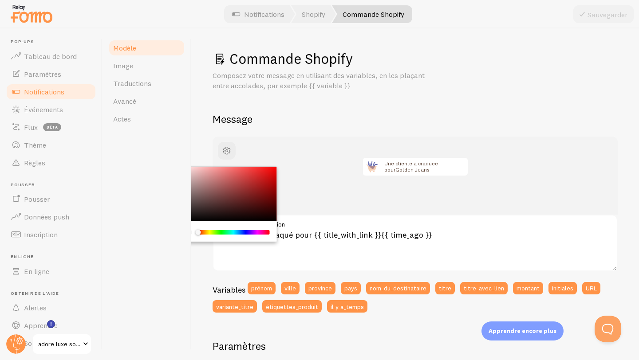
click at [278, 104] on div "Commande Shopify Composez votre message en utilisant des variables, en les plaç…" at bounding box center [414, 336] width 405 height 572
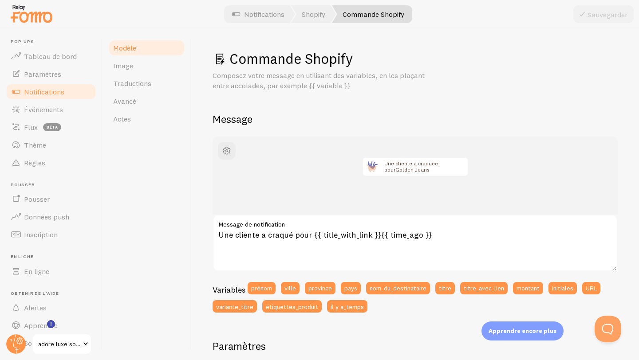
click at [73, 91] on link "Notifications" at bounding box center [50, 92] width 91 height 18
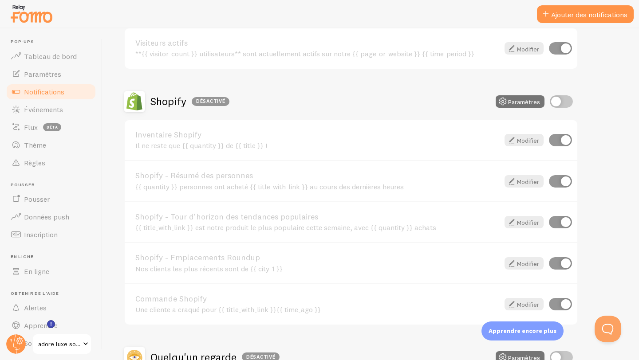
scroll to position [250, 0]
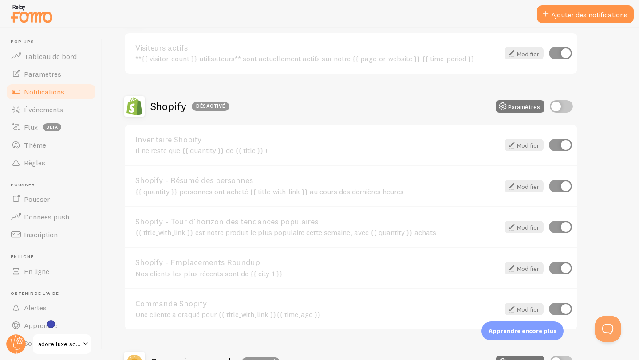
click at [524, 104] on font "Paramètres" at bounding box center [524, 106] width 32 height 8
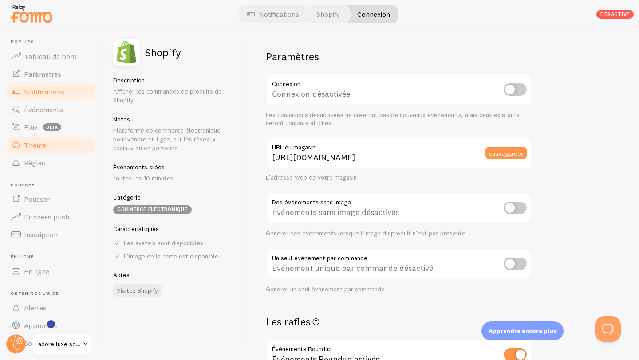
click at [51, 145] on link "Thème" at bounding box center [50, 145] width 91 height 18
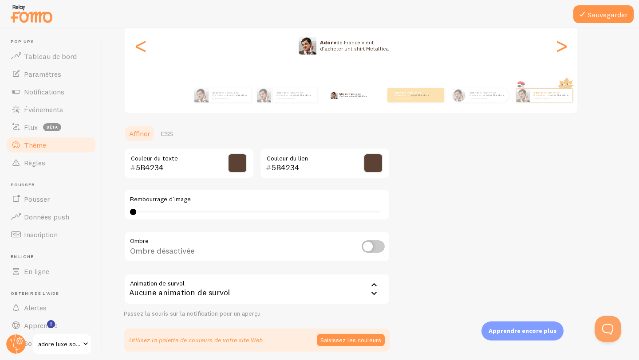
scroll to position [153, 0]
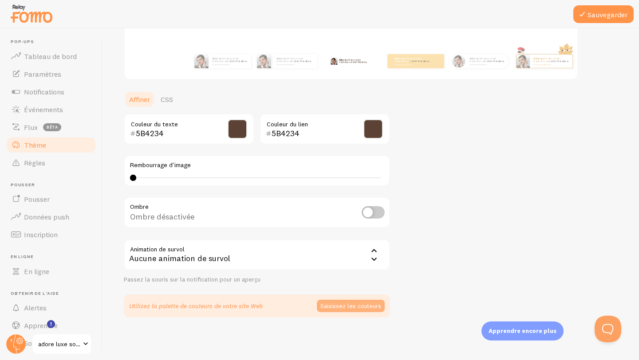
click at [352, 312] on button "Saisissez les couleurs" at bounding box center [351, 306] width 68 height 12
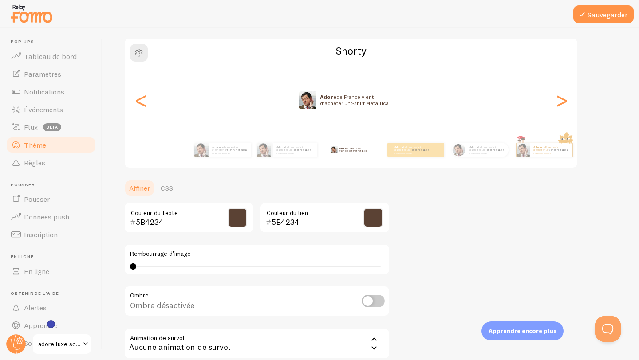
scroll to position [62, 0]
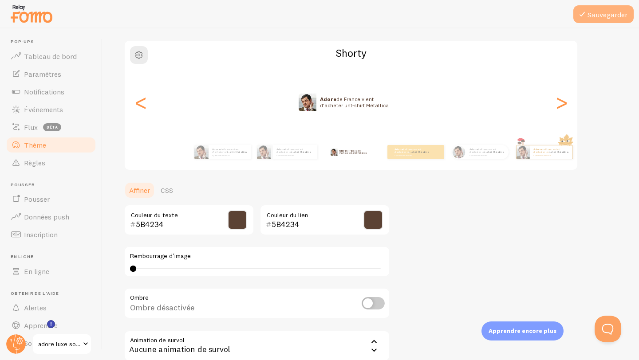
click at [592, 17] on font "Sauvegarder" at bounding box center [607, 14] width 40 height 9
click at [75, 53] on link "Tableau de bord" at bounding box center [50, 56] width 91 height 18
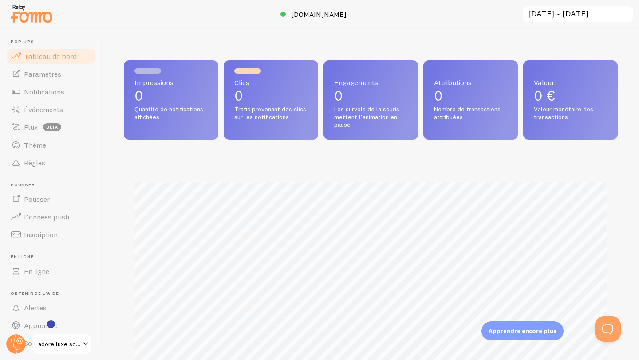
scroll to position [233, 494]
click at [342, 18] on font "[DOMAIN_NAME]" at bounding box center [318, 14] width 55 height 9
click at [58, 78] on link "Paramètres" at bounding box center [50, 74] width 91 height 18
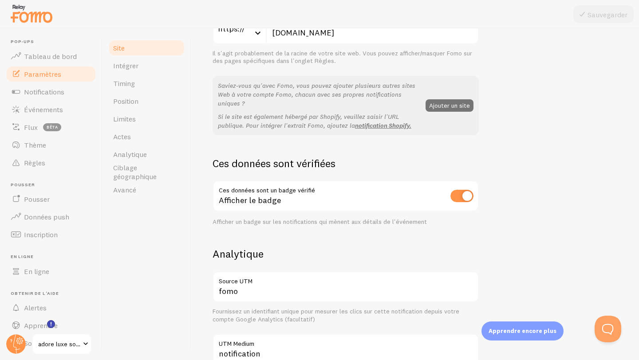
scroll to position [145, 0]
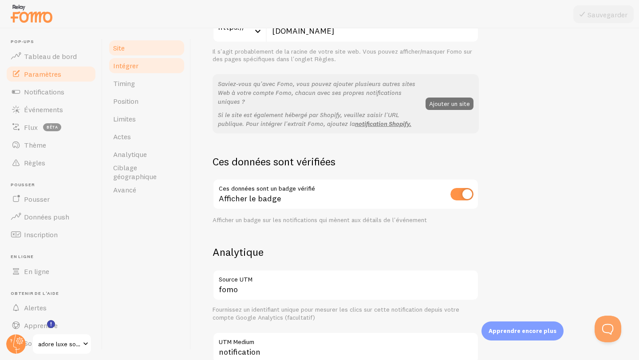
click at [148, 68] on link "Intégrer" at bounding box center [147, 66] width 78 height 18
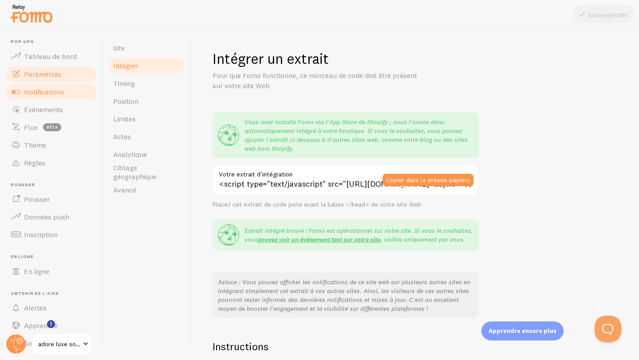
click at [60, 88] on font "Notifications" at bounding box center [44, 91] width 40 height 9
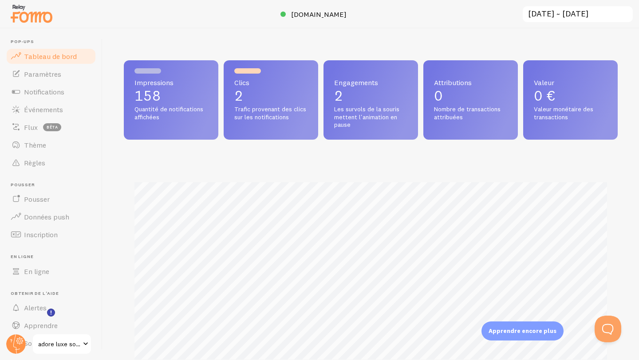
scroll to position [24, 0]
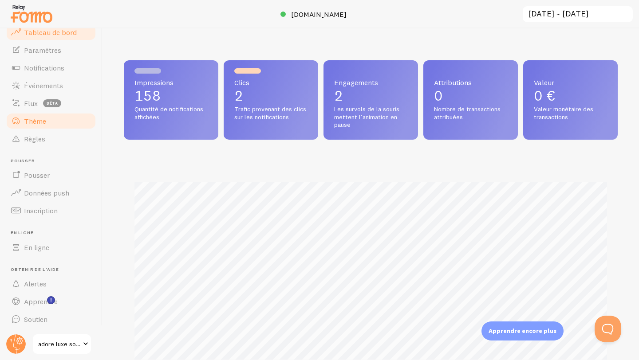
click at [63, 121] on link "Thème" at bounding box center [50, 121] width 91 height 18
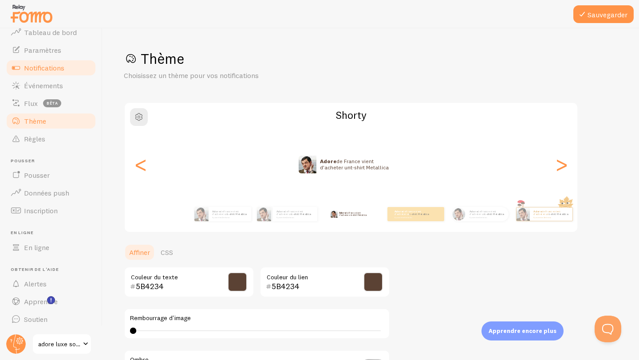
click at [77, 74] on link "Notifications" at bounding box center [50, 68] width 91 height 18
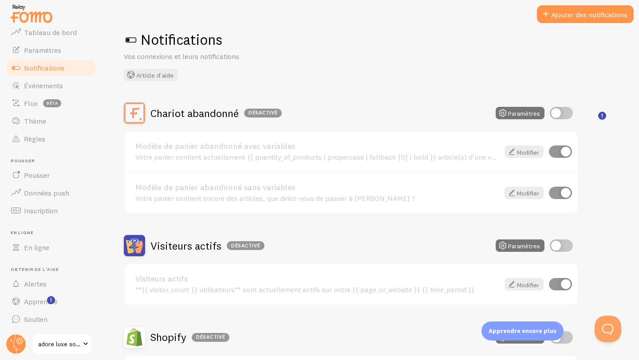
scroll to position [21, 0]
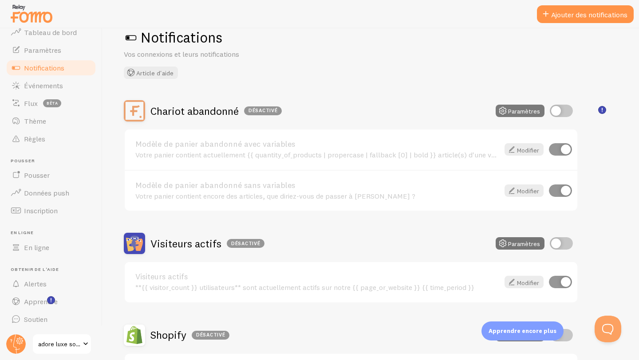
click at [515, 111] on font "Paramètres" at bounding box center [524, 111] width 32 height 8
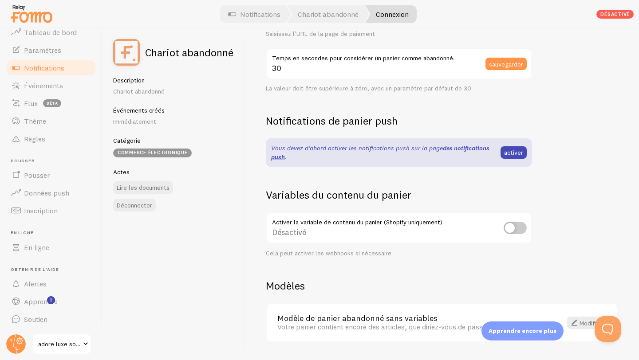
scroll to position [223, 0]
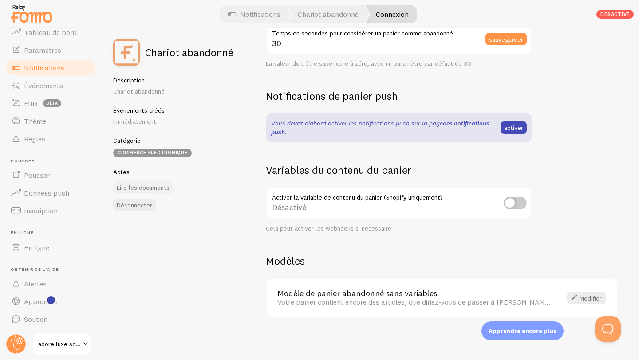
click at [149, 188] on font "Lire les documents" at bounding box center [143, 187] width 53 height 8
click at [75, 70] on link "Notifications" at bounding box center [50, 68] width 91 height 18
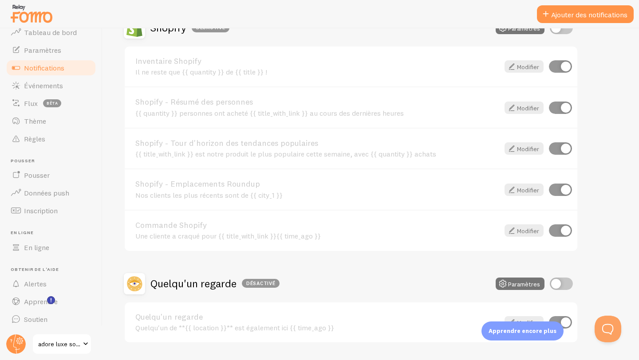
scroll to position [354, 0]
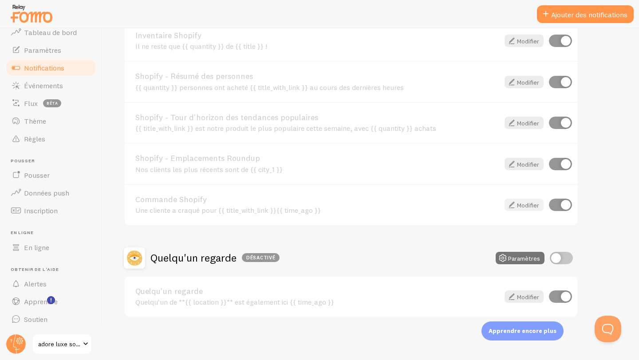
click at [515, 204] on icon at bounding box center [511, 205] width 11 height 11
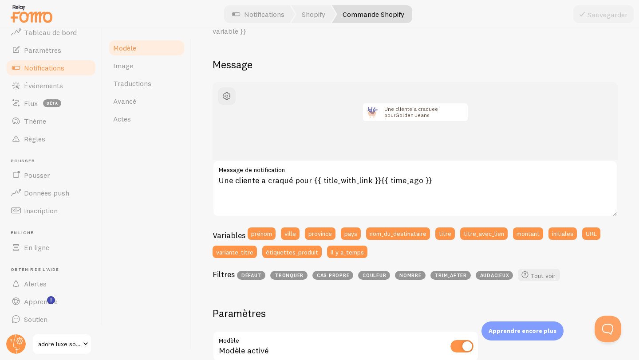
scroll to position [65, 0]
click at [156, 62] on link "Image" at bounding box center [147, 66] width 78 height 18
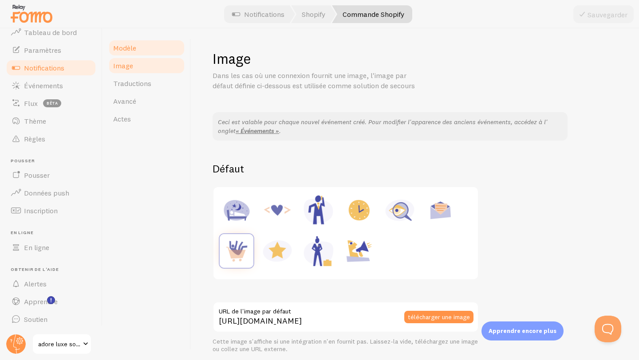
click at [153, 52] on link "Modèle" at bounding box center [147, 48] width 78 height 18
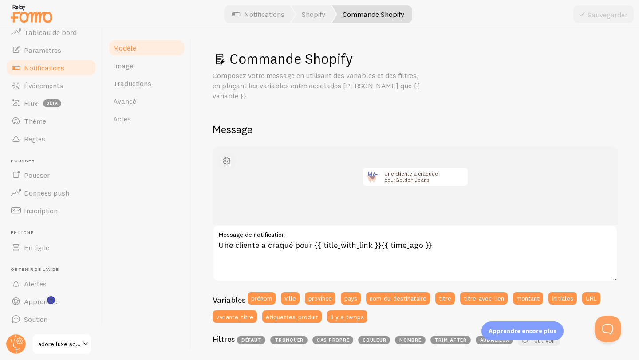
click at [225, 156] on span "button" at bounding box center [226, 161] width 11 height 11
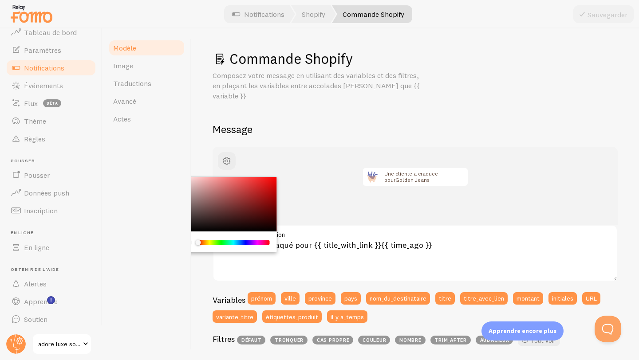
click at [185, 145] on div "Modèle Image Traductions Avancé Actes" at bounding box center [146, 194] width 89 height 332
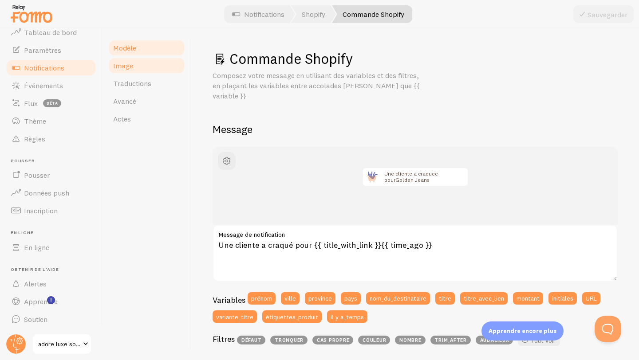
click at [173, 65] on link "Image" at bounding box center [147, 66] width 78 height 18
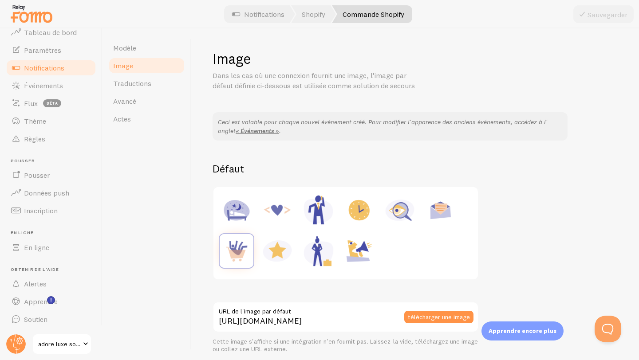
click at [82, 66] on link "Notifications" at bounding box center [50, 68] width 91 height 18
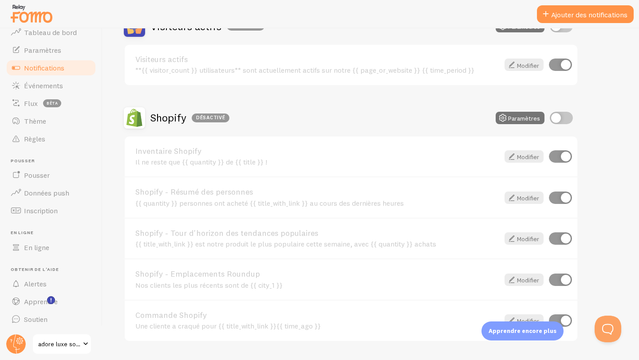
scroll to position [239, 0]
click at [514, 117] on font "Paramètres" at bounding box center [524, 117] width 32 height 8
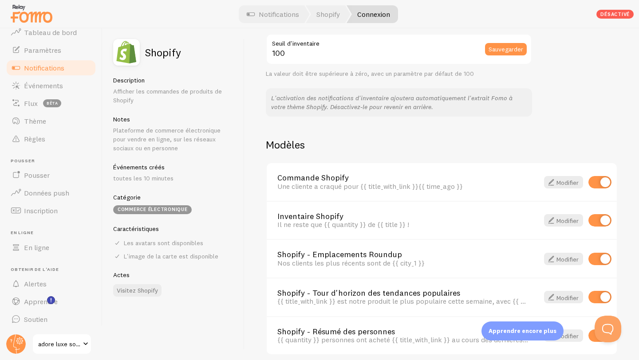
scroll to position [555, 0]
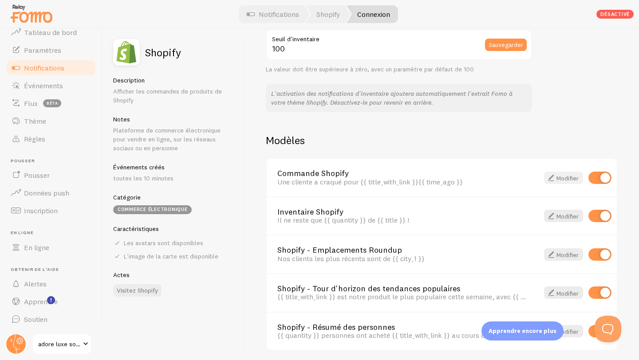
click at [572, 176] on font "Modifier" at bounding box center [567, 178] width 22 height 8
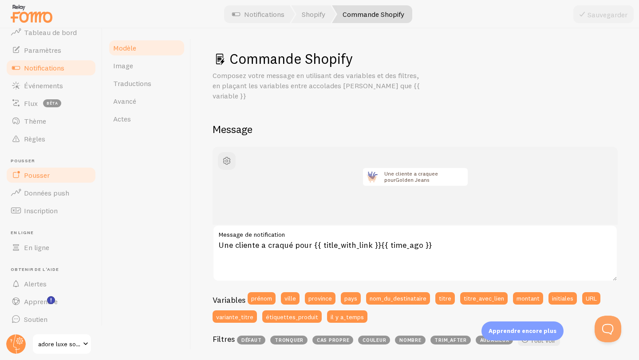
click at [59, 178] on link "Pousser" at bounding box center [50, 175] width 91 height 18
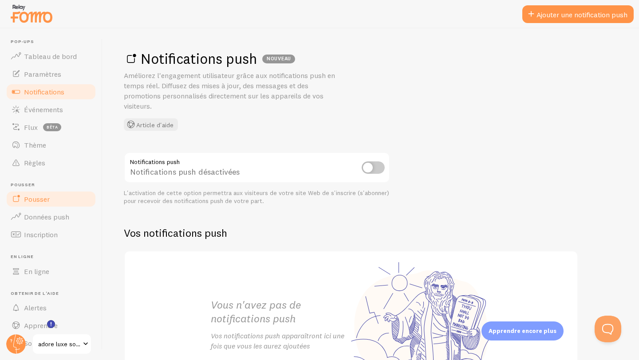
click at [58, 94] on font "Notifications" at bounding box center [44, 91] width 40 height 9
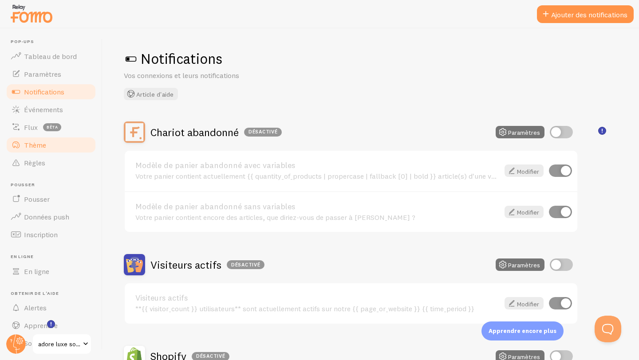
click at [52, 143] on link "Thème" at bounding box center [50, 145] width 91 height 18
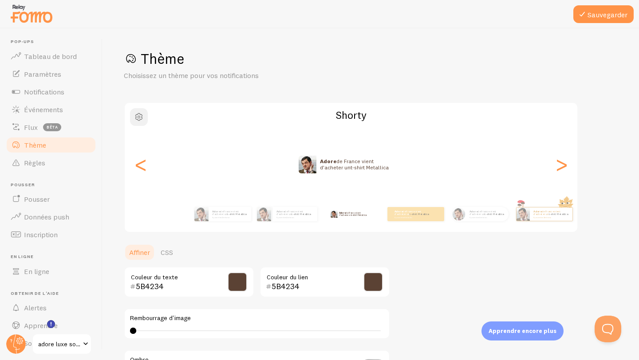
click at [139, 120] on span "button" at bounding box center [138, 117] width 11 height 11
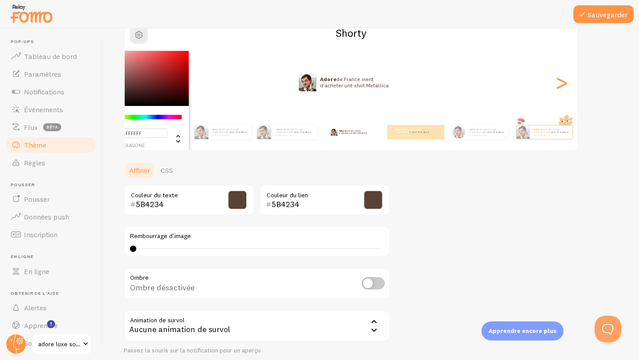
scroll to position [94, 0]
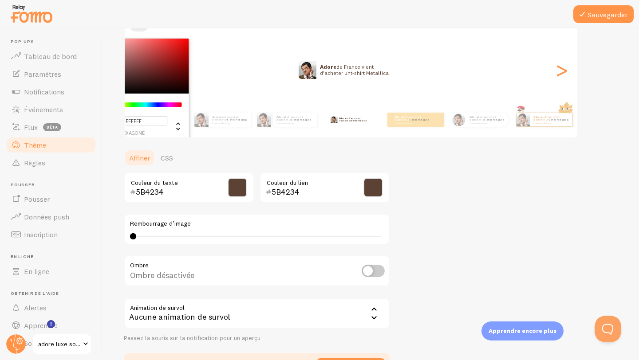
click at [110, 200] on div "Sauvegarder Thème Choisissez un thème pour vos notifications #FFFFFF hexagone 2…" at bounding box center [370, 194] width 536 height 332
